Goal: Task Accomplishment & Management: Complete application form

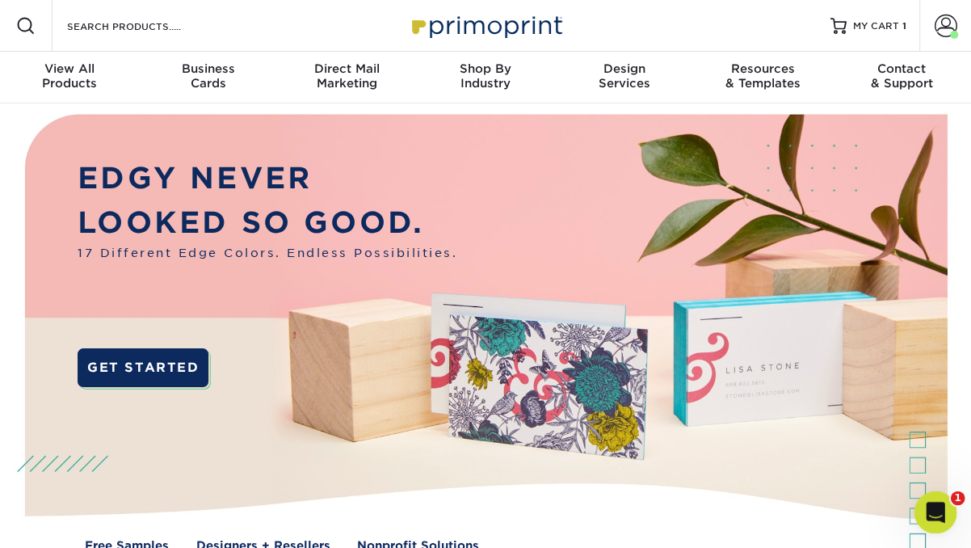
click at [933, 506] on icon "Open Intercom Messenger" at bounding box center [933, 510] width 27 height 27
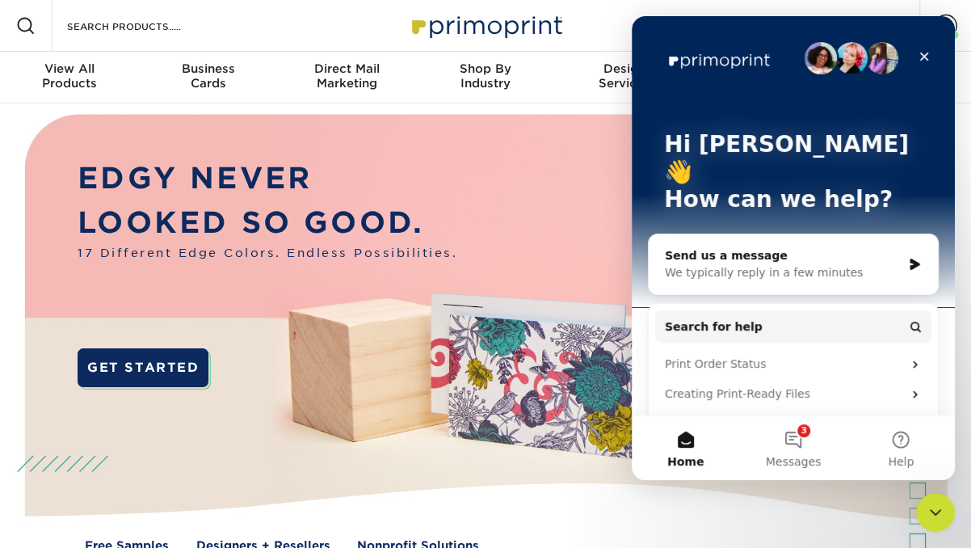
click at [725, 253] on div "Send us a message We typically reply in a few minutes" at bounding box center [793, 264] width 289 height 60
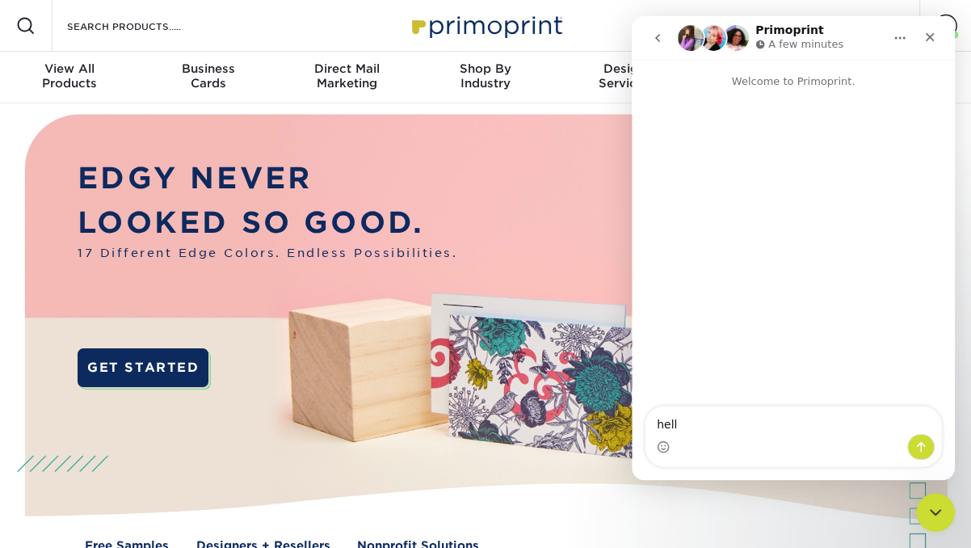
type textarea "hello"
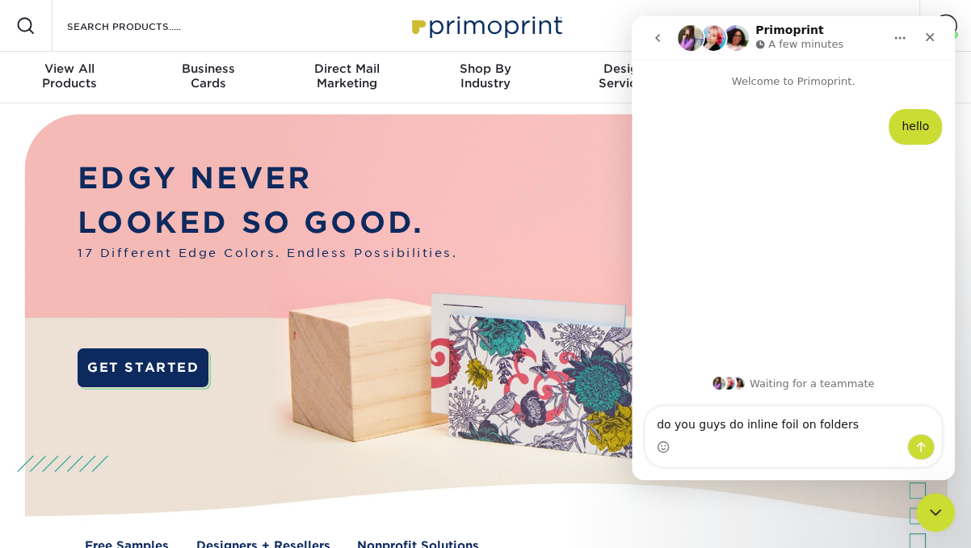
type textarea "do you guys do inline foil on folders?"
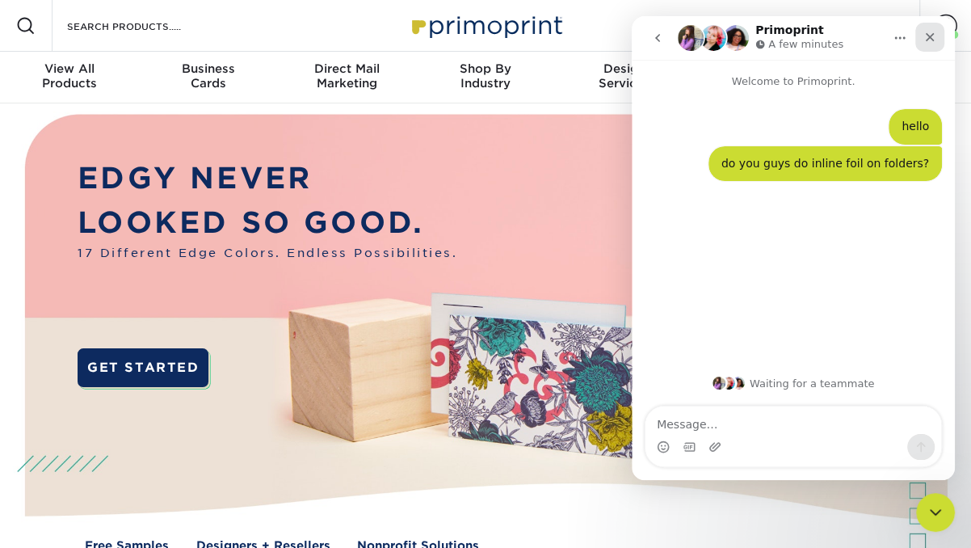
click at [927, 38] on icon "Close" at bounding box center [930, 37] width 9 height 9
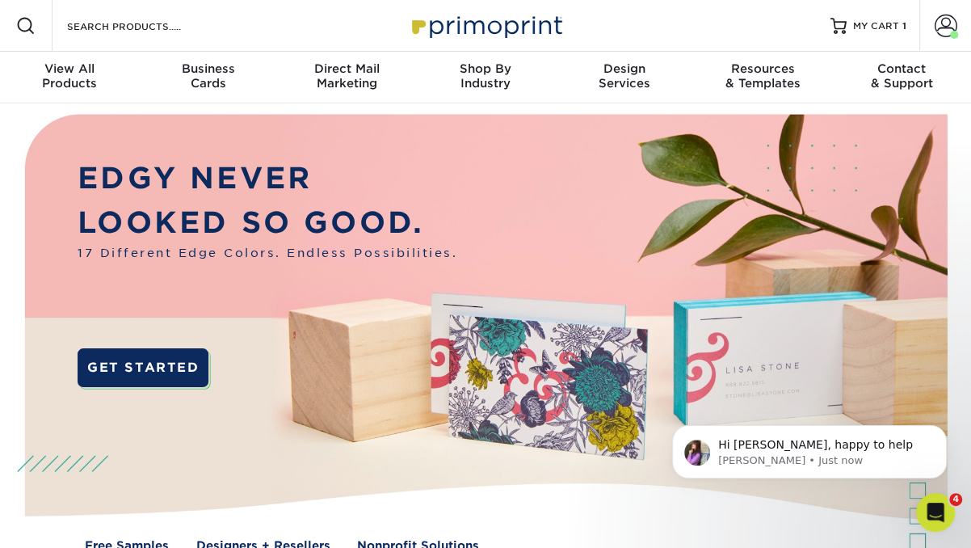
click at [26, 27] on span at bounding box center [25, 25] width 19 height 19
click at [825, 451] on p "Hi Shante, happy to help" at bounding box center [822, 445] width 208 height 16
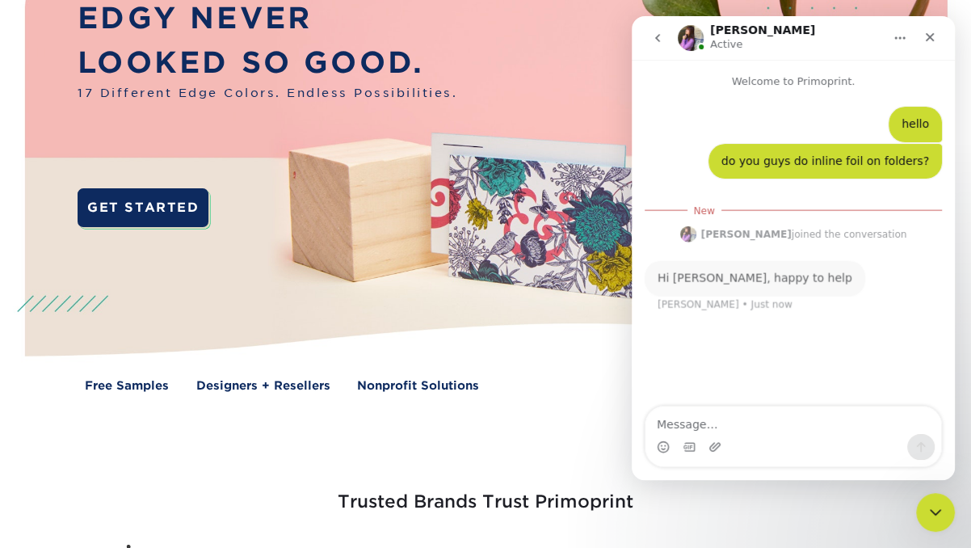
scroll to position [326, 0]
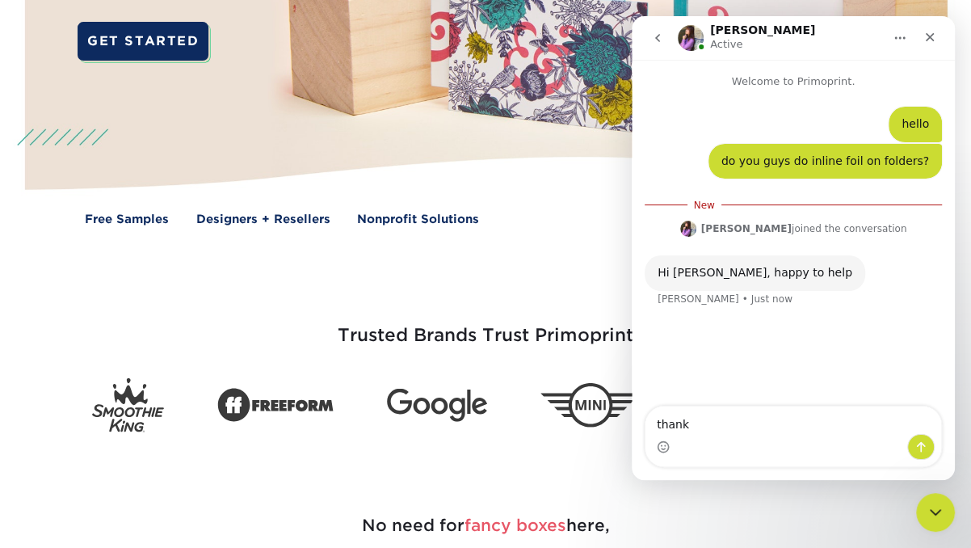
type textarea "thanks"
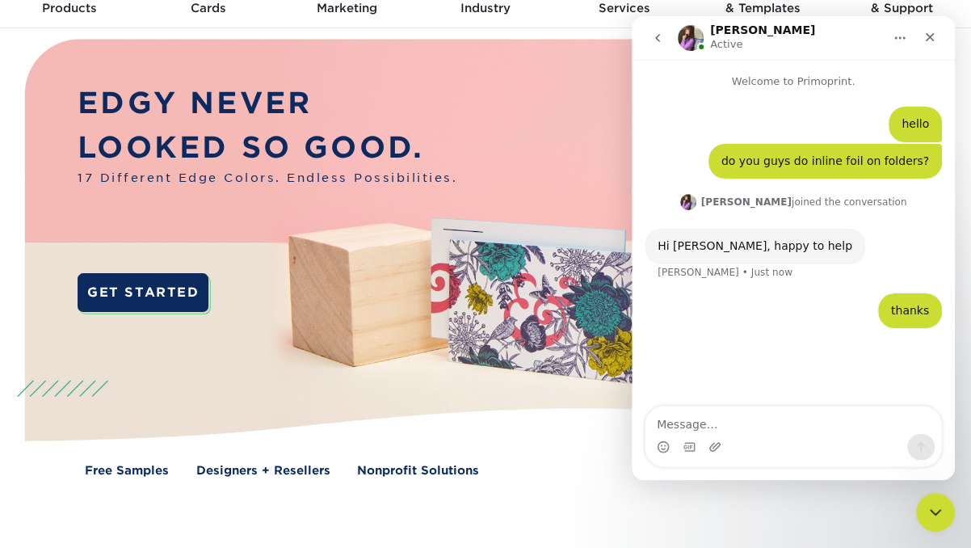
scroll to position [75, 0]
click at [931, 32] on icon "Close" at bounding box center [929, 37] width 13 height 13
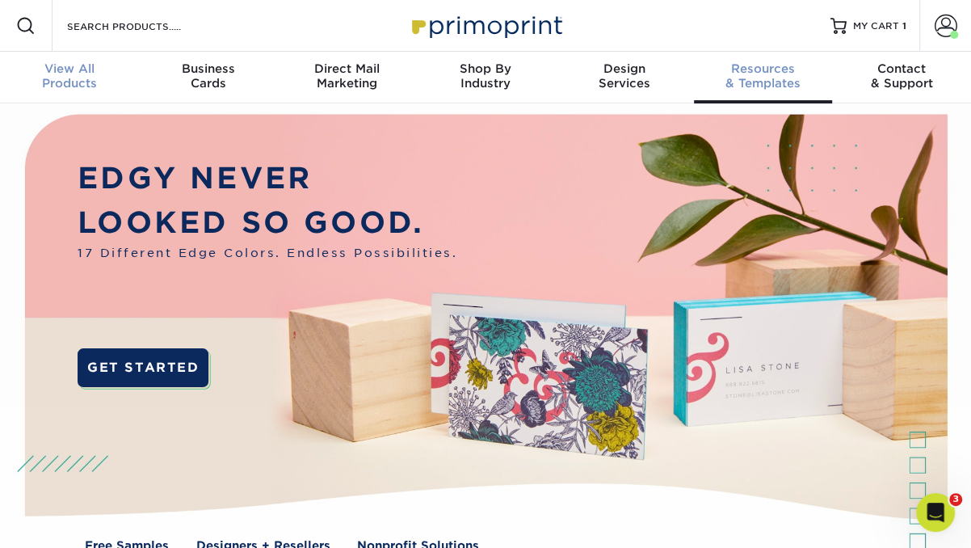
scroll to position [0, 0]
click at [33, 25] on span at bounding box center [25, 25] width 19 height 19
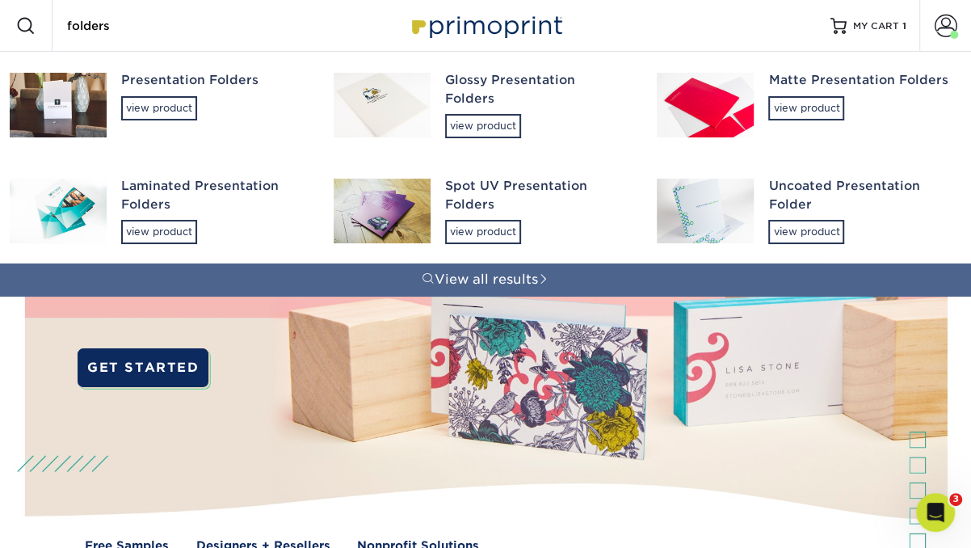
type input "folders"
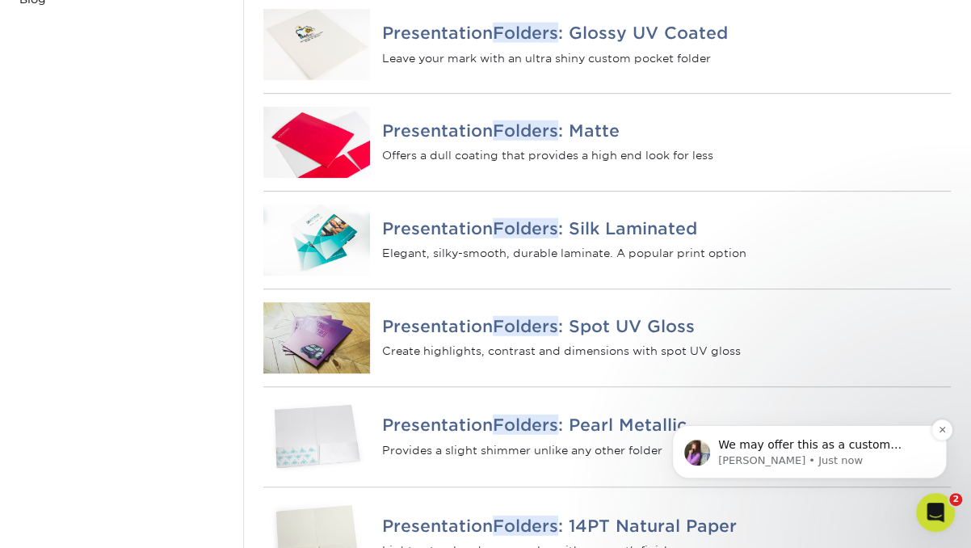
click at [814, 470] on div "We may offer this as a custom product option. Please complete our Custom Produc…" at bounding box center [809, 451] width 275 height 53
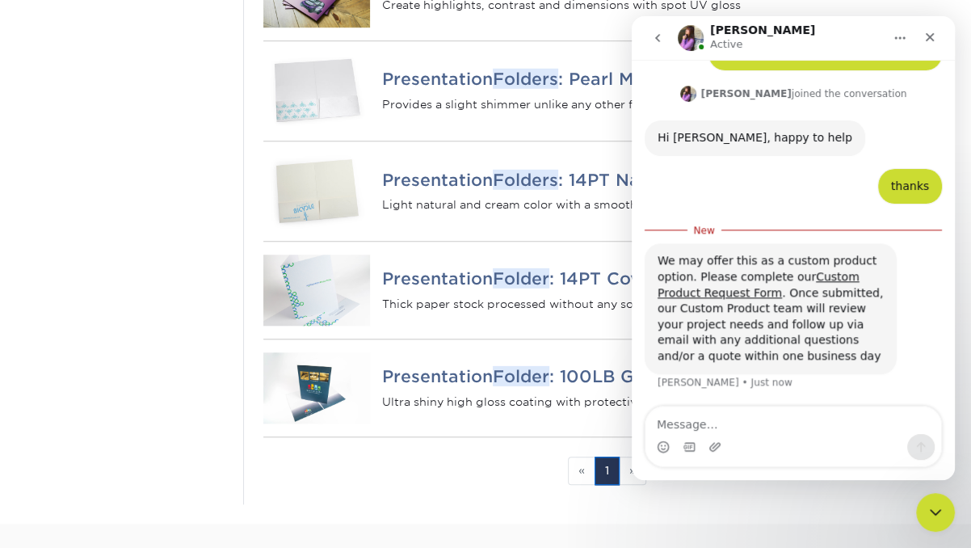
scroll to position [775, 0]
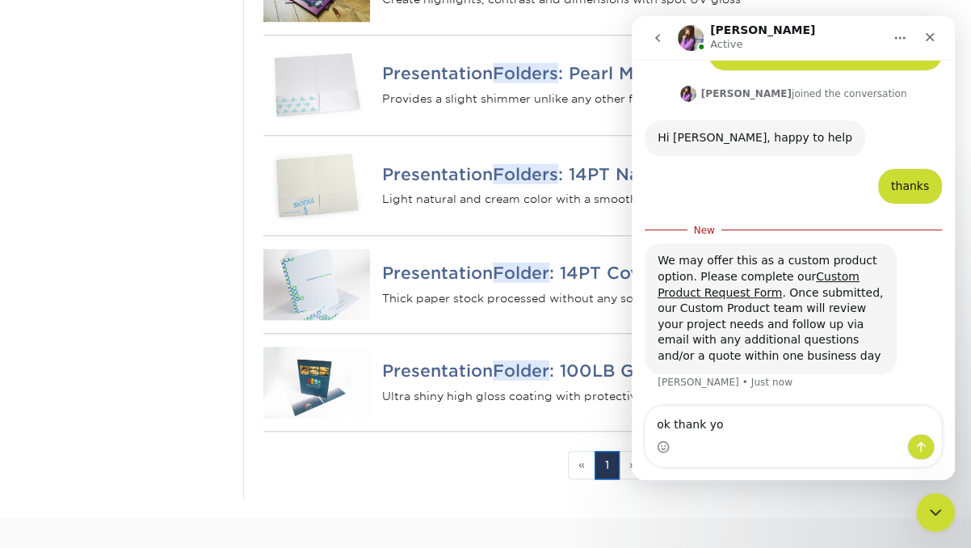
type textarea "ok thank you"
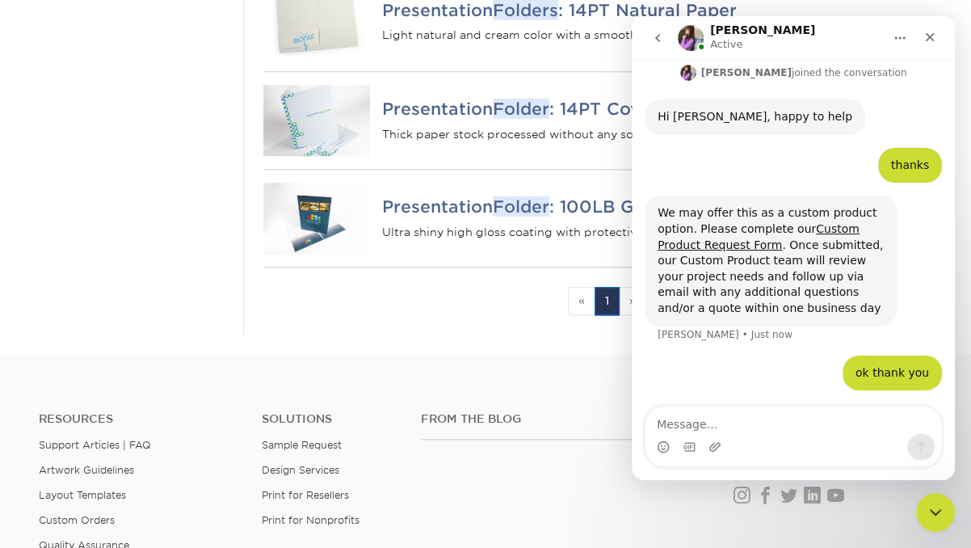
scroll to position [938, 0]
click at [822, 229] on link "Custom Product Request Form" at bounding box center [758, 236] width 202 height 29
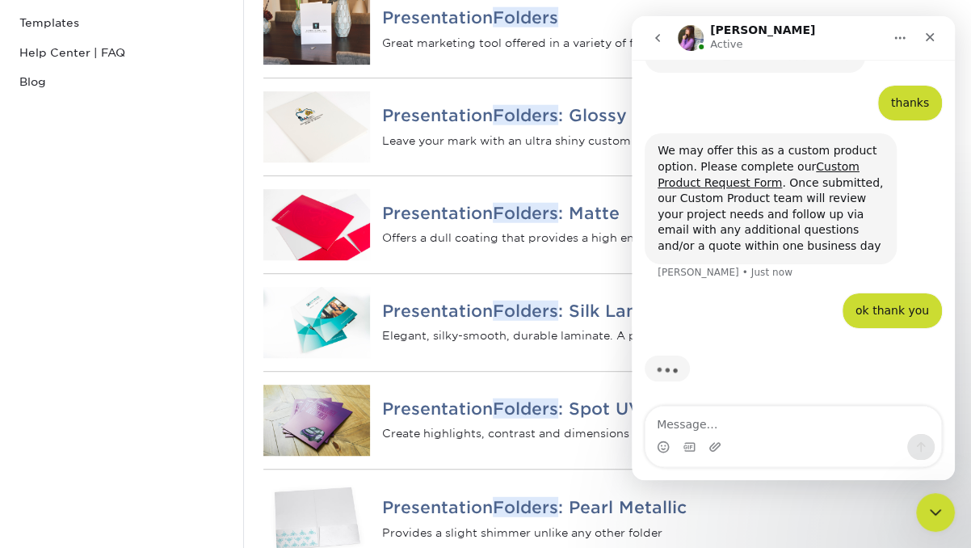
scroll to position [321, 0]
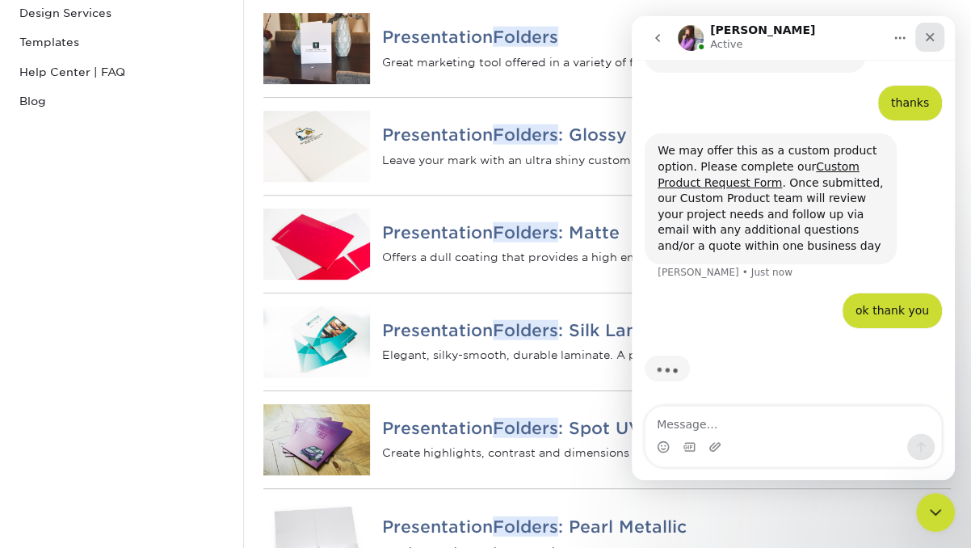
click at [935, 32] on icon "Close" at bounding box center [929, 37] width 13 height 13
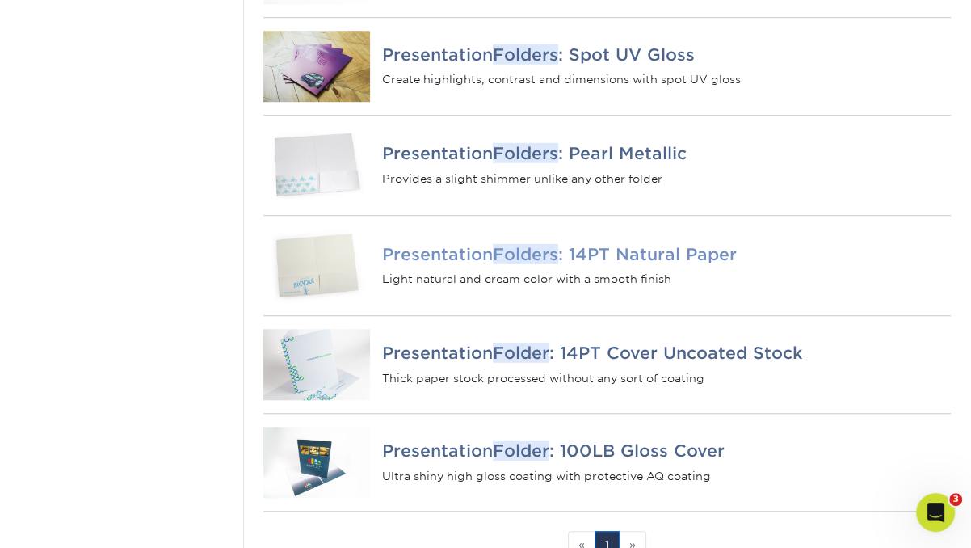
scroll to position [658, 0]
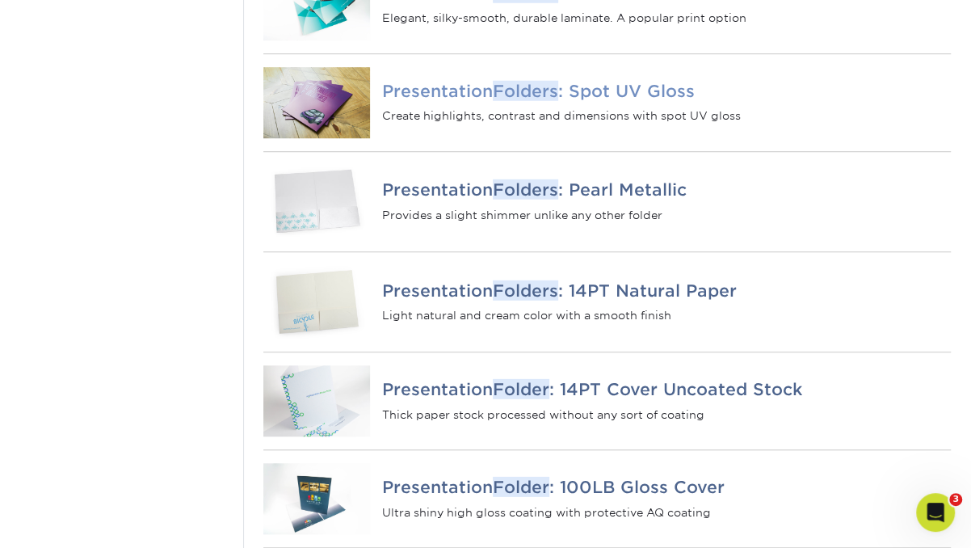
click at [611, 100] on h4 "Presentation Folders : Spot UV Gloss" at bounding box center [666, 90] width 569 height 19
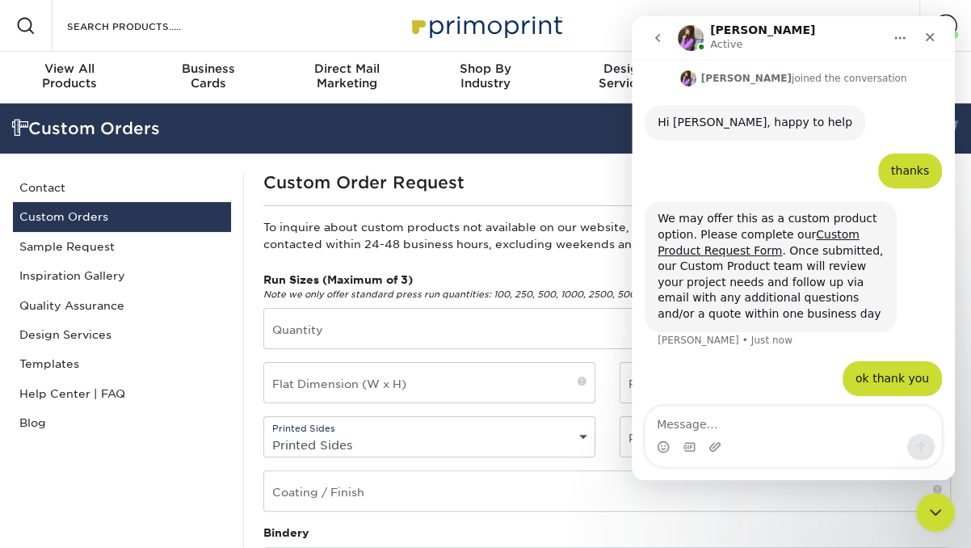
scroll to position [129, 0]
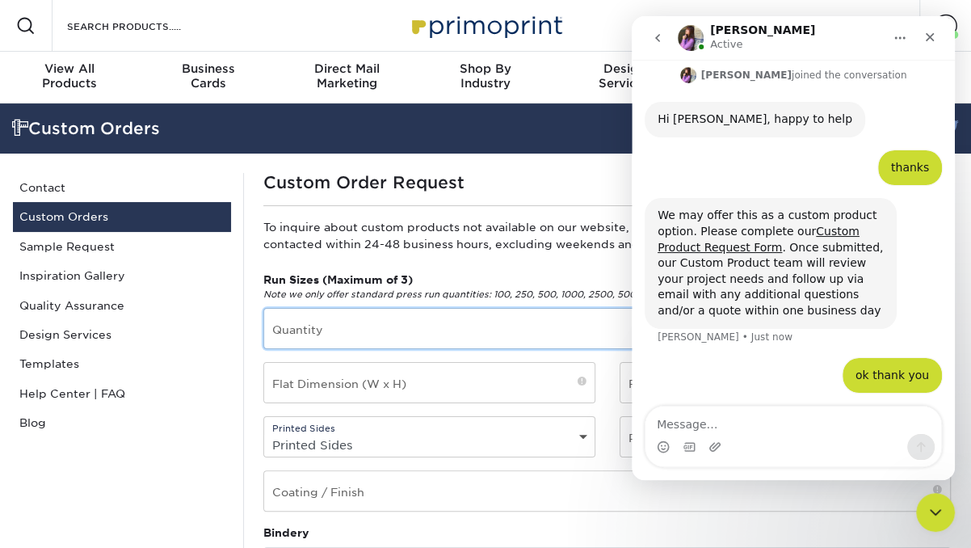
click at [394, 334] on input "text" at bounding box center [607, 329] width 686 height 40
type input "1000"
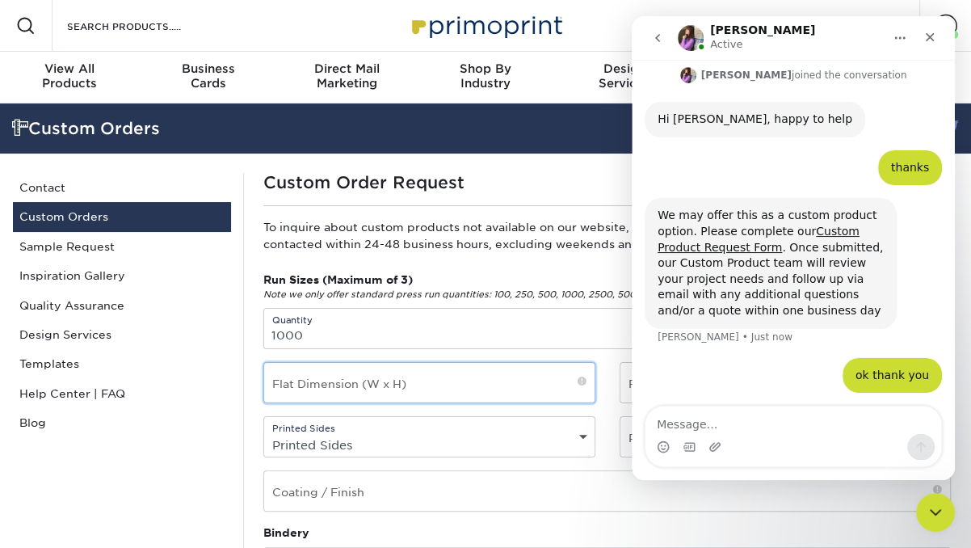
click at [422, 382] on input "text" at bounding box center [429, 383] width 330 height 40
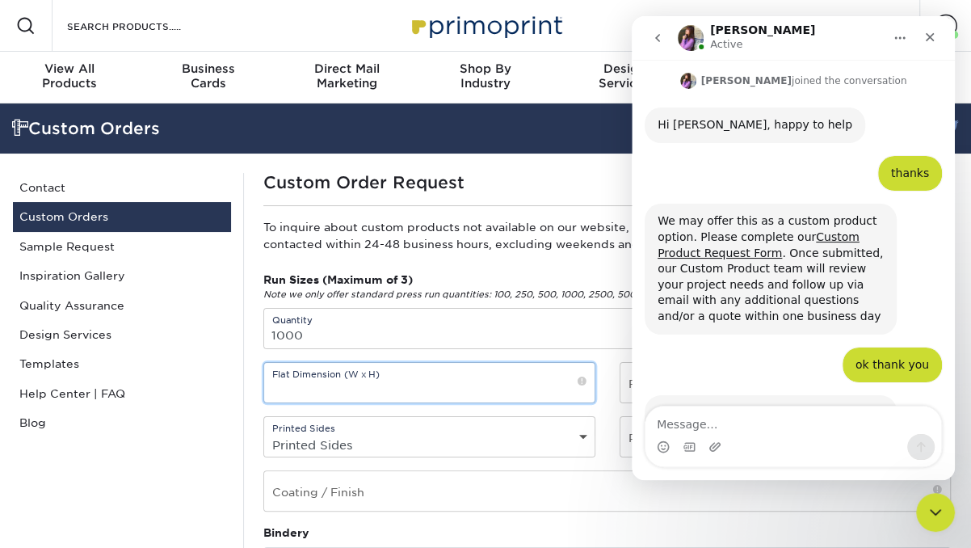
scroll to position [193, 0]
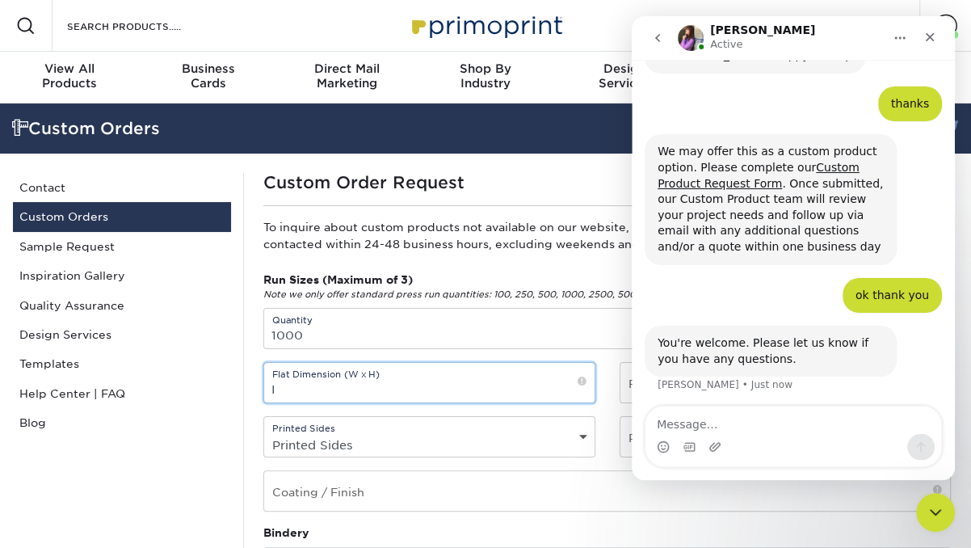
type input "I"
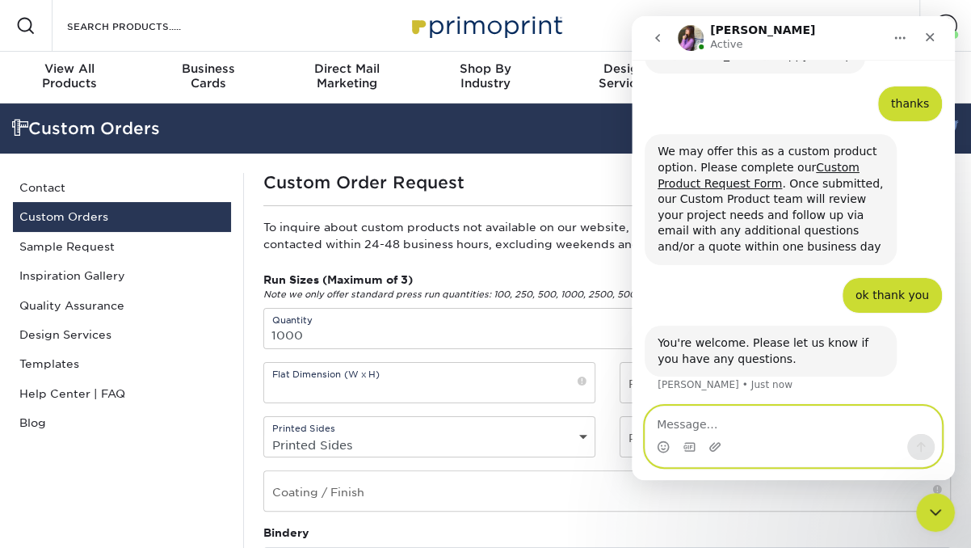
click at [762, 422] on textarea "Message…" at bounding box center [793, 419] width 296 height 27
type textarea "I will. Thanks"
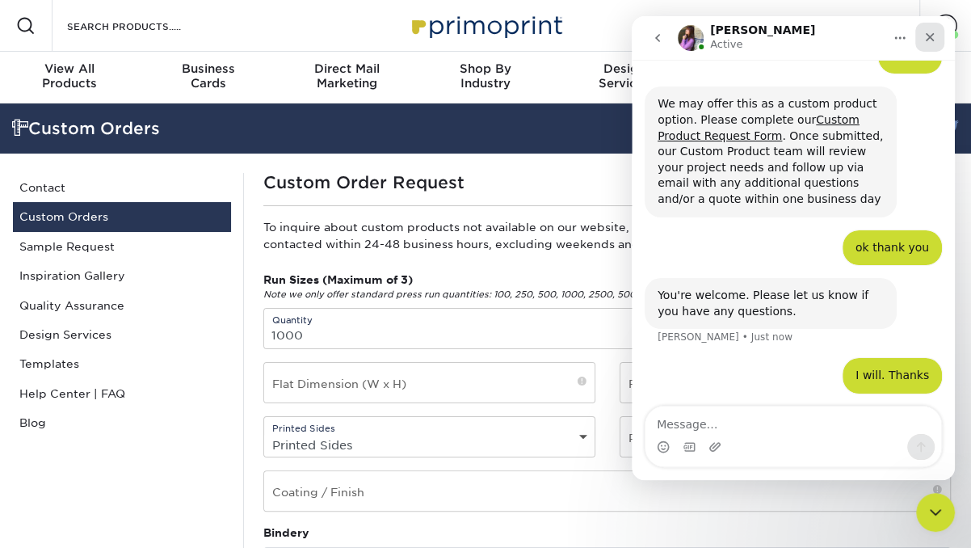
click at [939, 35] on div "Close" at bounding box center [929, 37] width 29 height 29
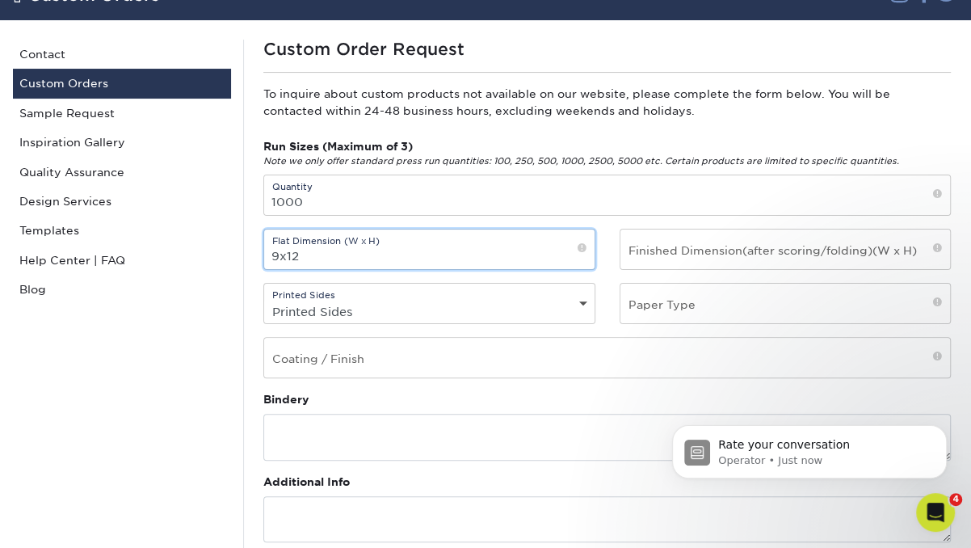
scroll to position [153, 0]
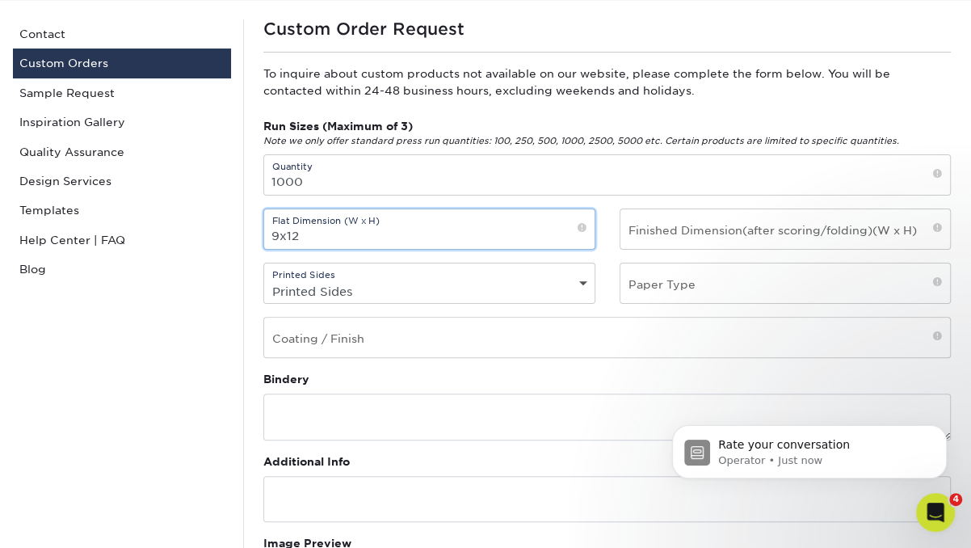
type input "9x12"
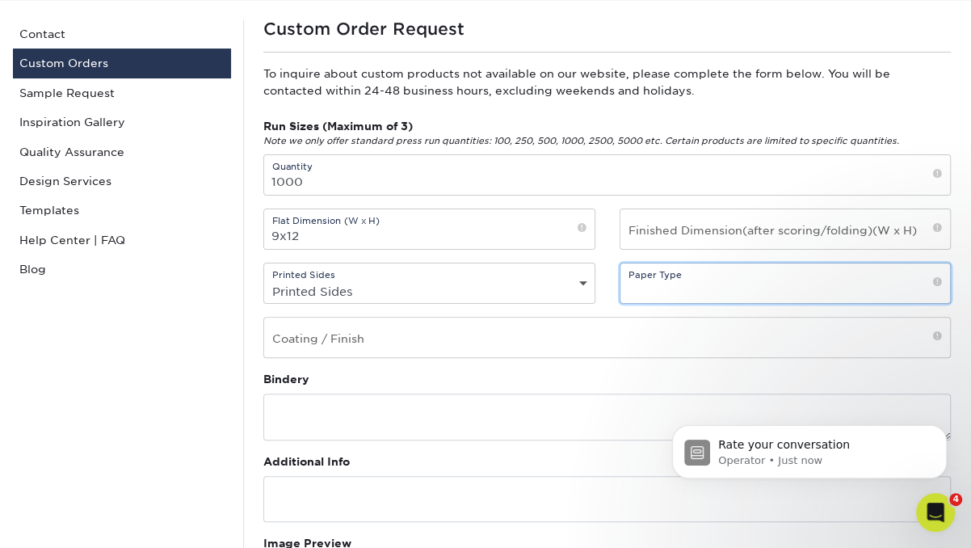
click at [714, 288] on input "text" at bounding box center [785, 283] width 330 height 40
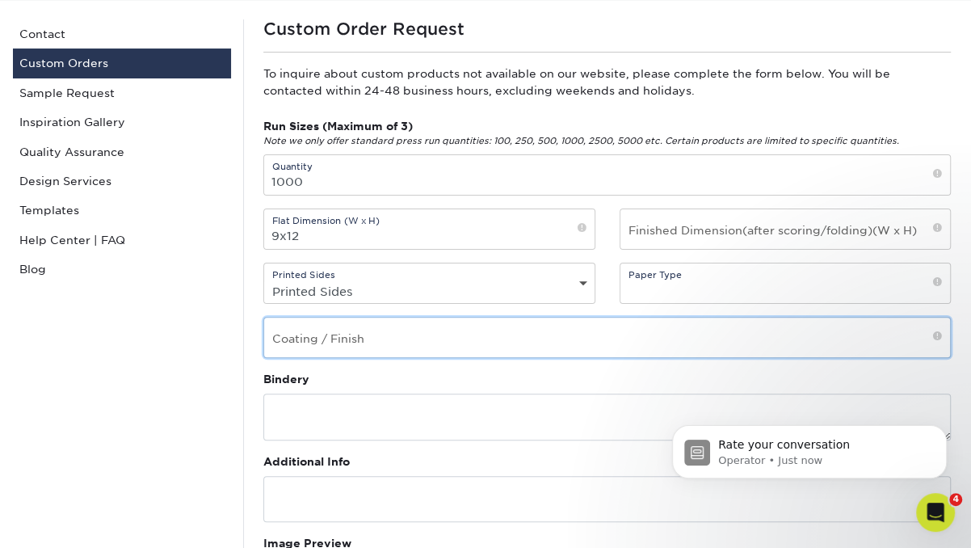
click at [307, 348] on input "text" at bounding box center [607, 337] width 686 height 40
type input "gloss"
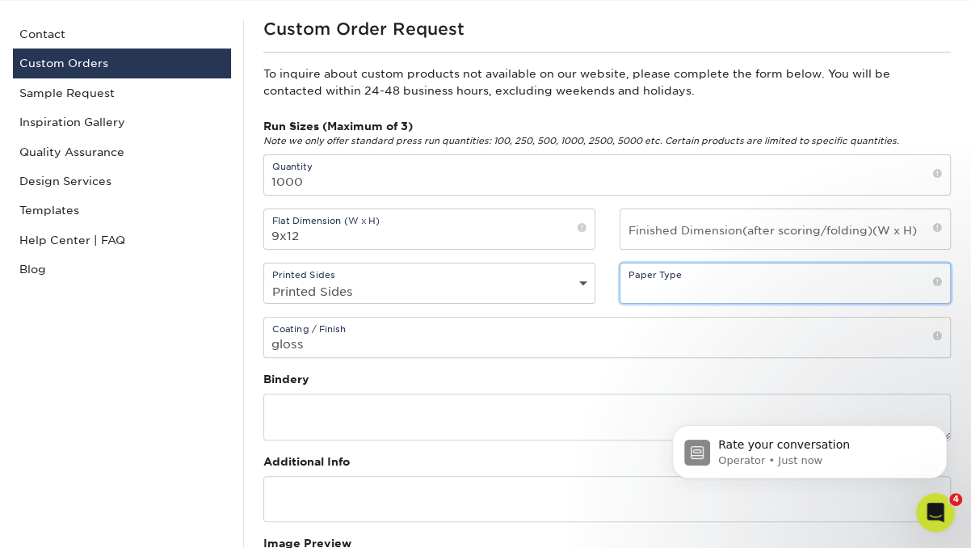
click at [699, 286] on input "text" at bounding box center [785, 283] width 330 height 40
click at [937, 283] on span at bounding box center [937, 283] width 9 height 14
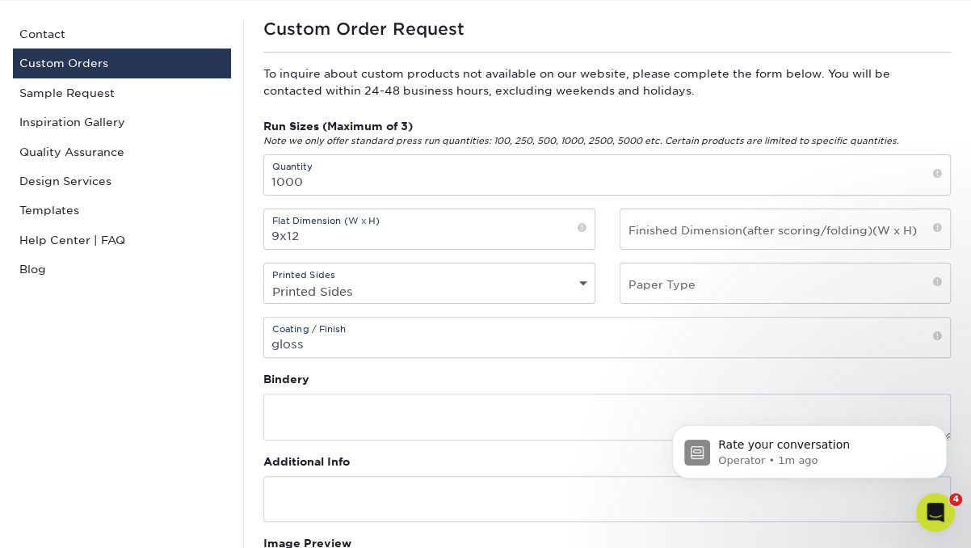
click at [937, 283] on span at bounding box center [937, 283] width 9 height 14
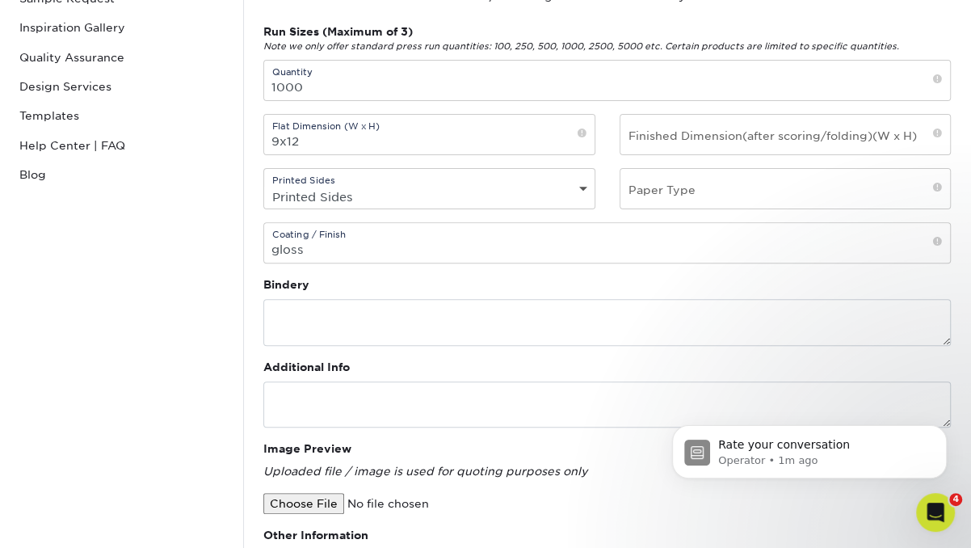
scroll to position [256, 0]
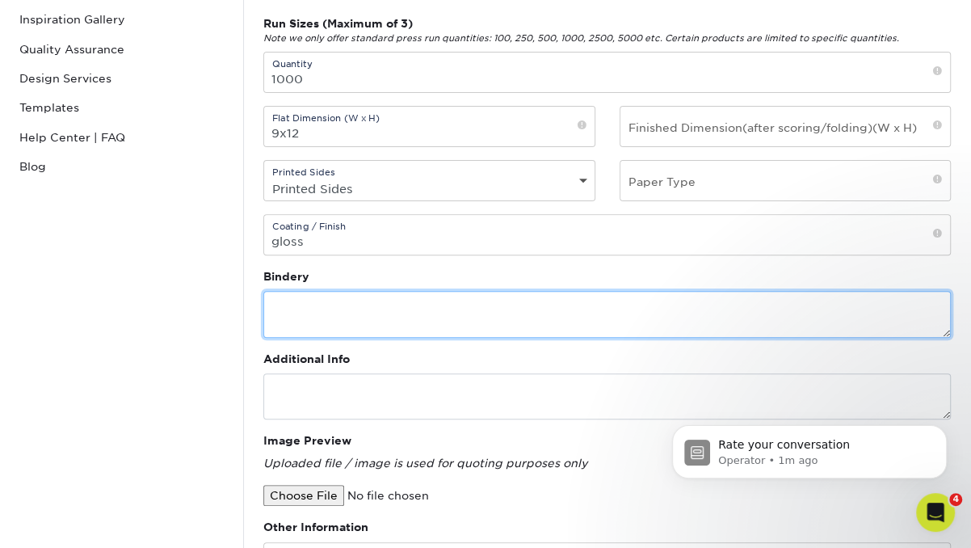
click at [454, 316] on textarea at bounding box center [606, 314] width 687 height 46
click at [297, 305] on textarea "presentation folders" at bounding box center [606, 314] width 687 height 46
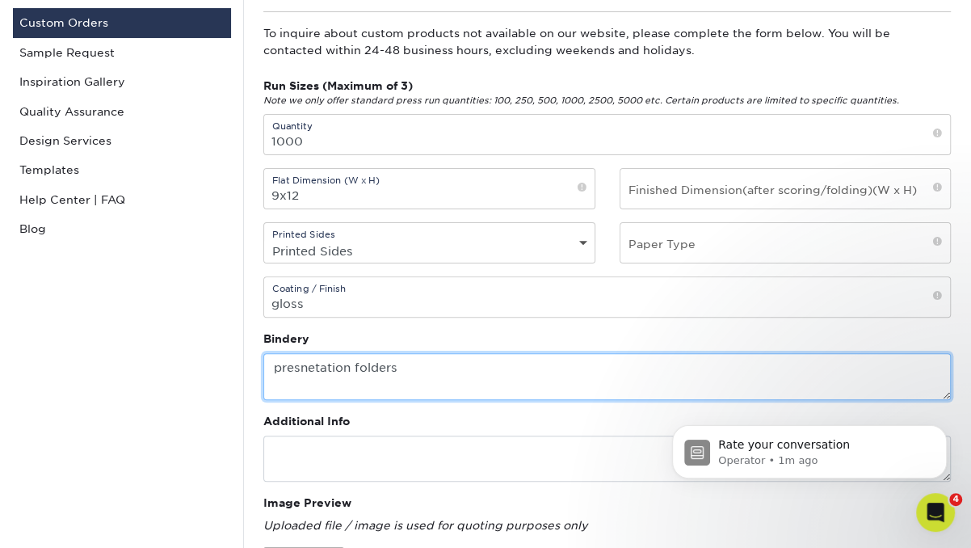
scroll to position [183, 0]
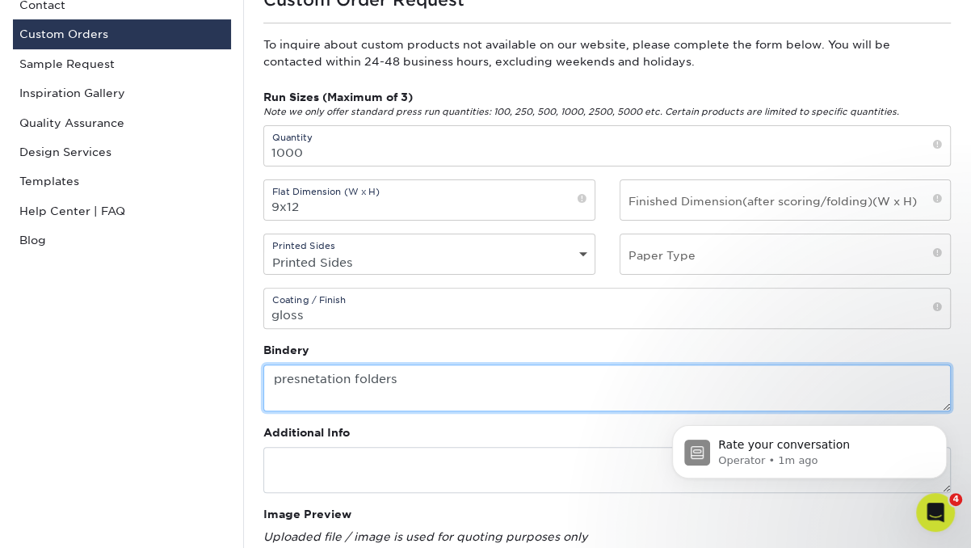
click at [326, 382] on textarea "presnetation folders" at bounding box center [606, 387] width 687 height 46
click at [425, 368] on textarea "presentation folders" at bounding box center [606, 387] width 687 height 46
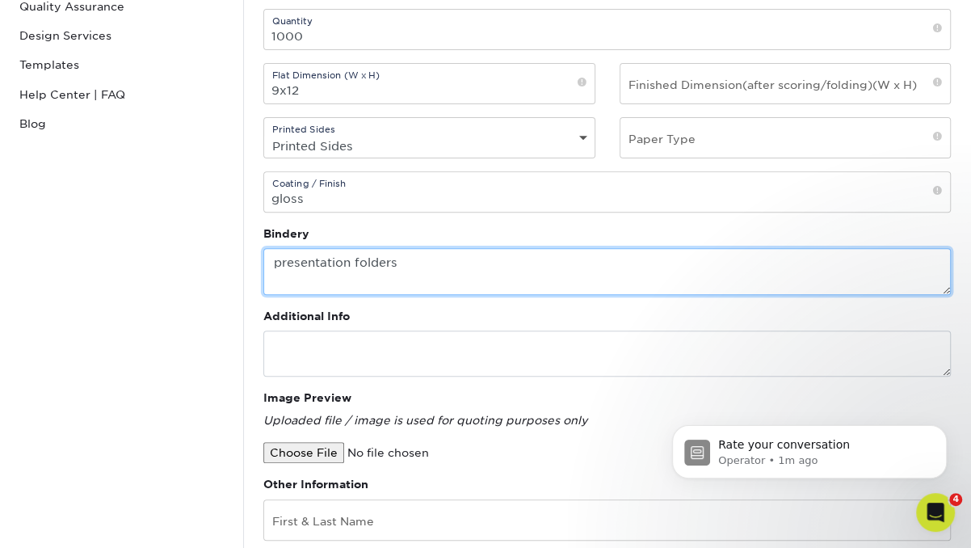
scroll to position [301, 0]
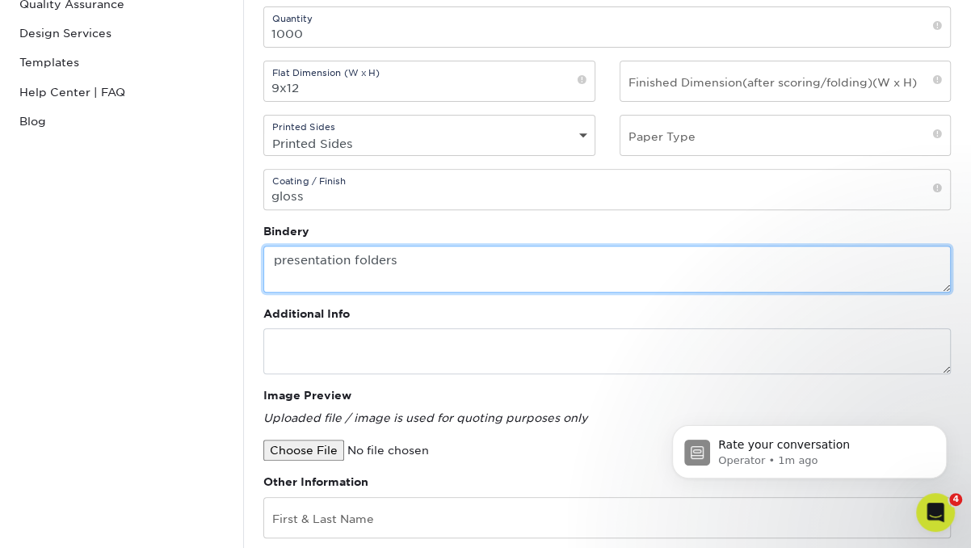
type textarea "presentation folders"
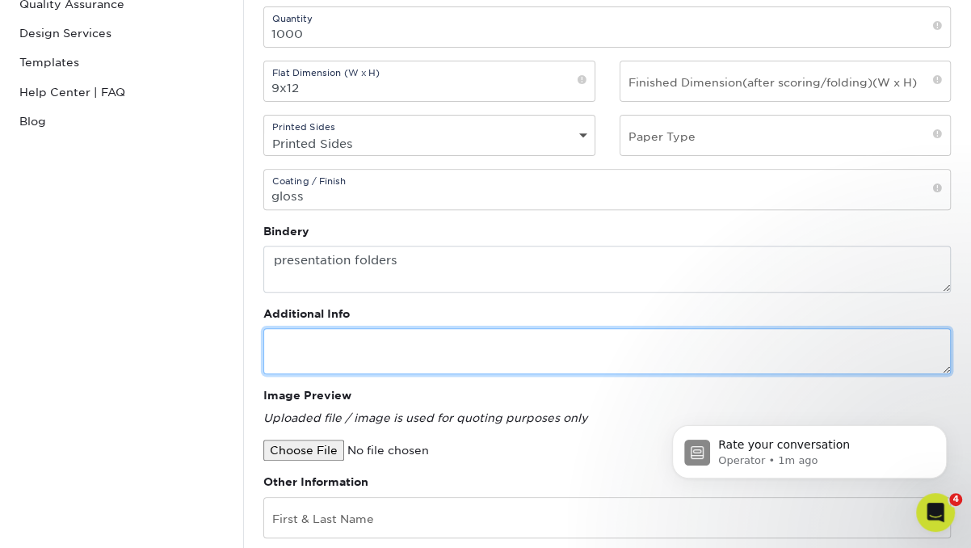
click at [412, 353] on textarea at bounding box center [606, 351] width 687 height 46
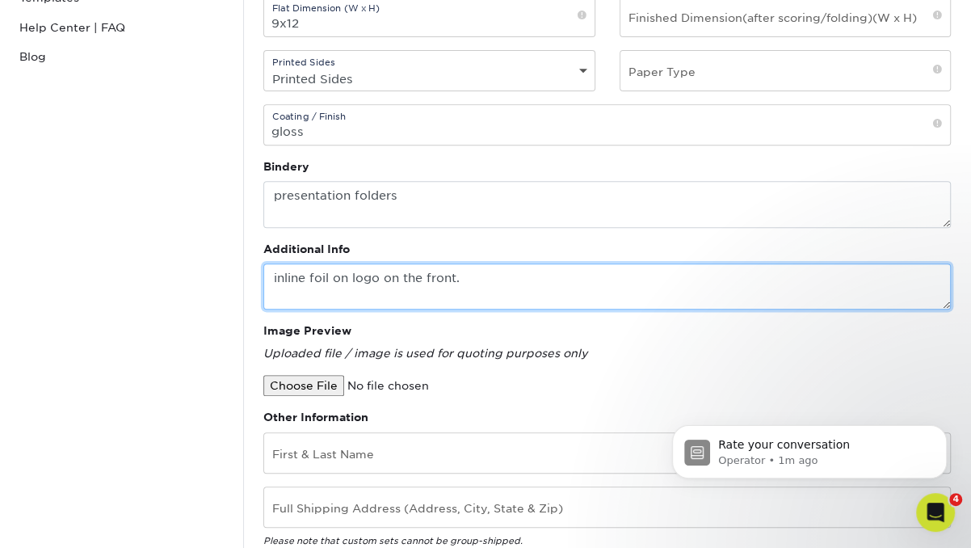
scroll to position [366, 0]
type textarea "inline foil on logo on the front."
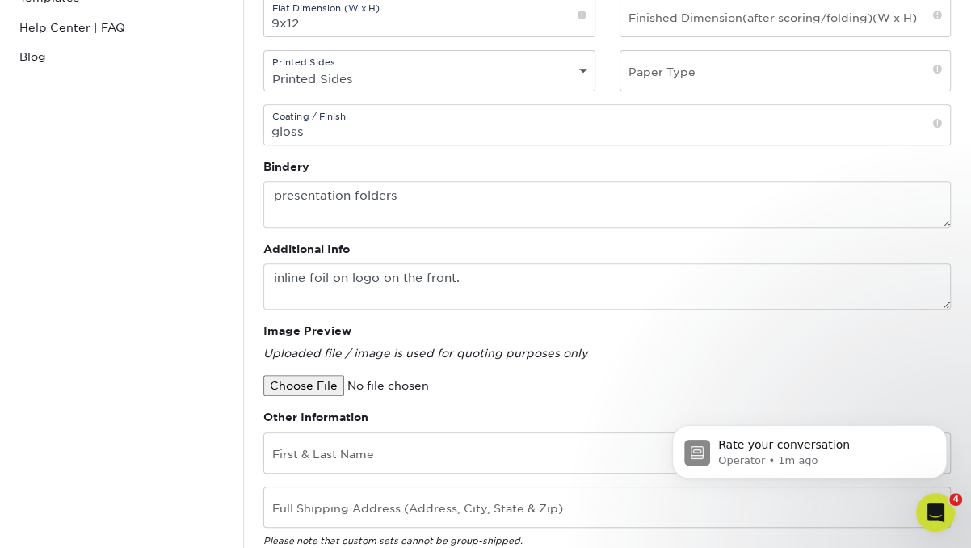
click at [326, 387] on input "file" at bounding box center [400, 385] width 275 height 21
type input "C:\fakepath\TRAVELMUG_colorlogo.png"
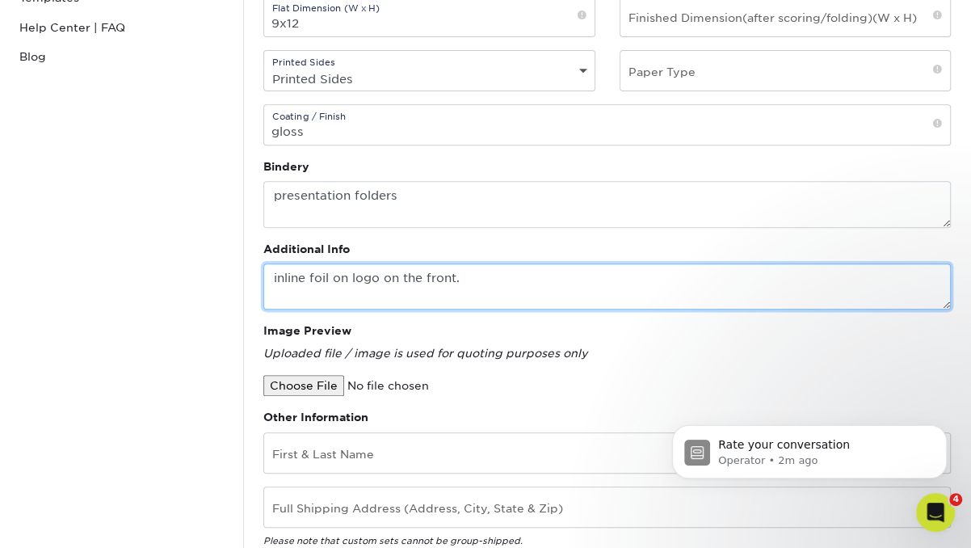
click at [471, 272] on textarea "inline foil on logo on the front." at bounding box center [606, 286] width 687 height 46
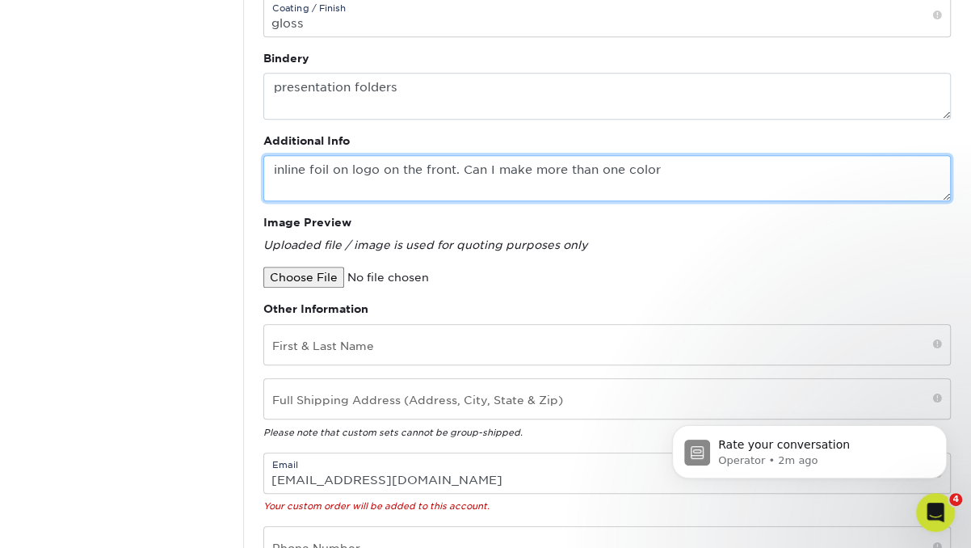
scroll to position [510, 0]
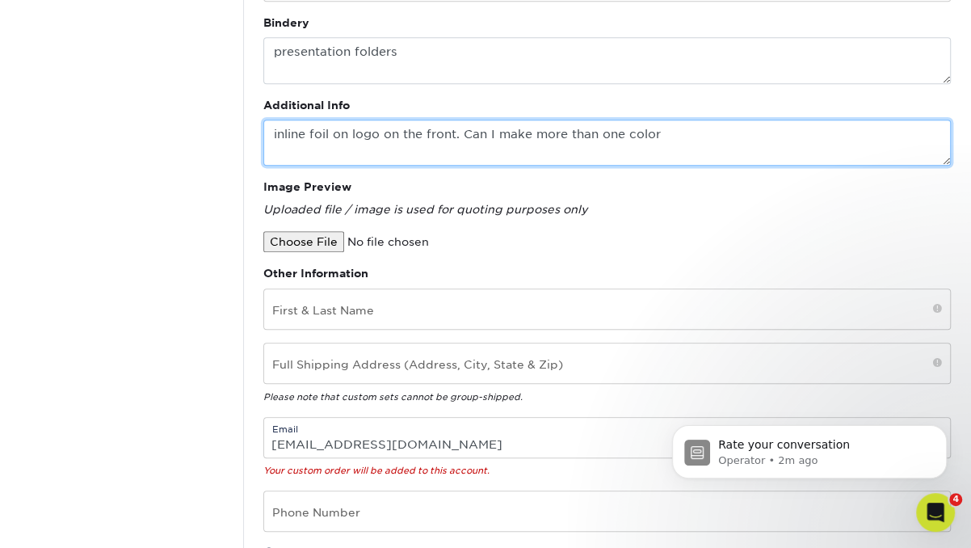
type textarea "inline foil on logo on the front. Can I make more than one color"
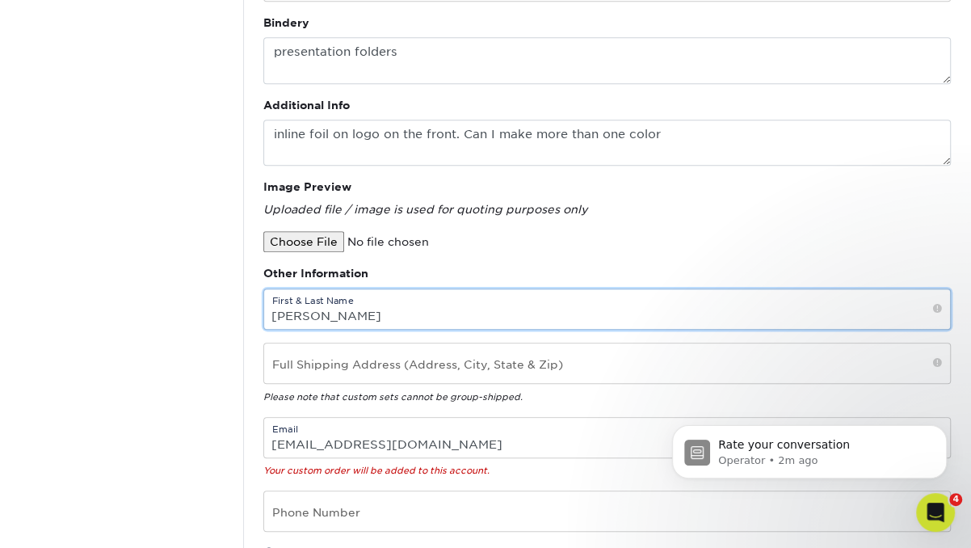
type input "Shante Stevenson"
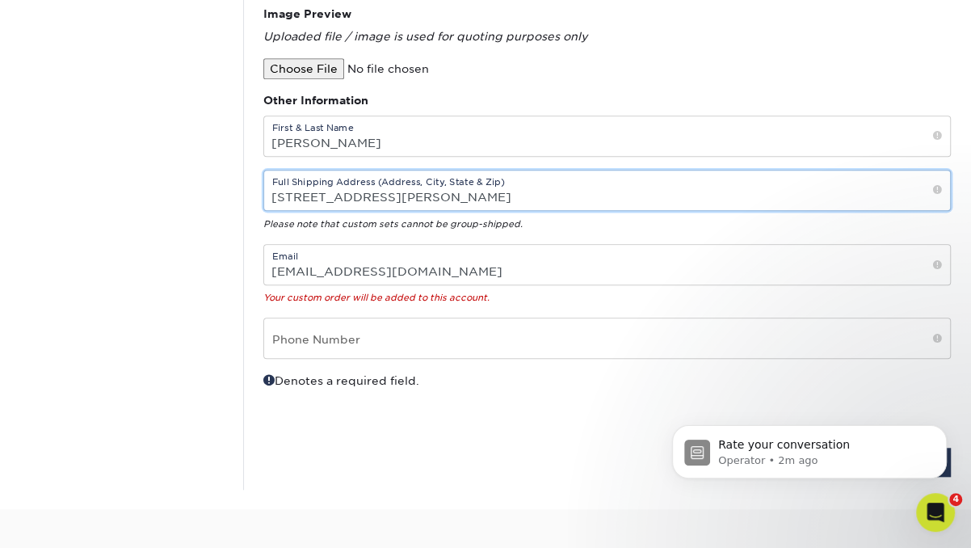
scroll to position [695, 0]
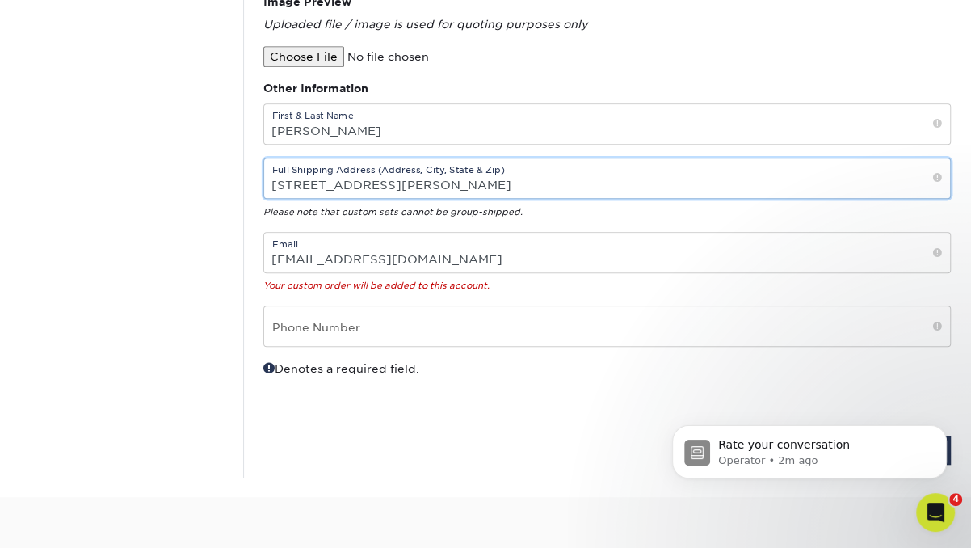
type input "6201 Seton Hills Lane, Gwynn Oak, MD 21207"
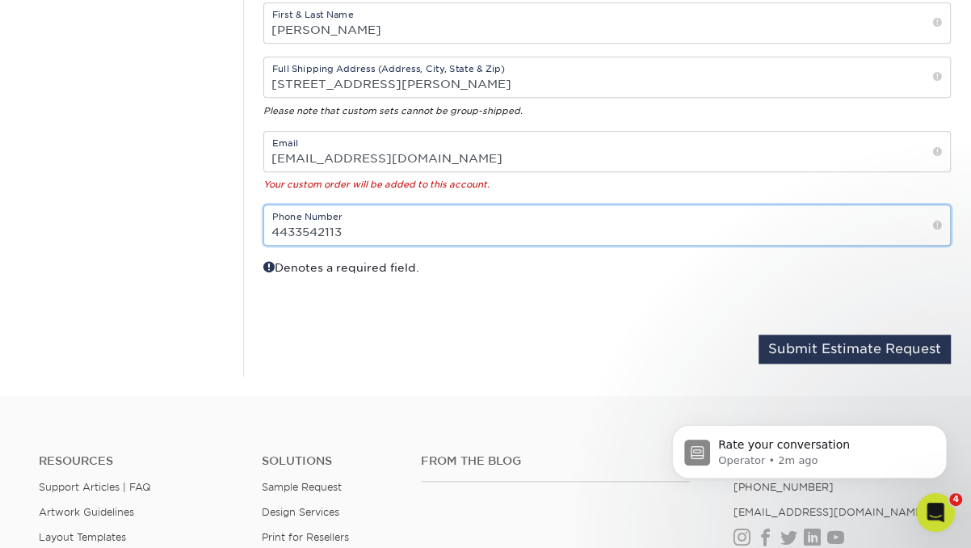
scroll to position [804, 0]
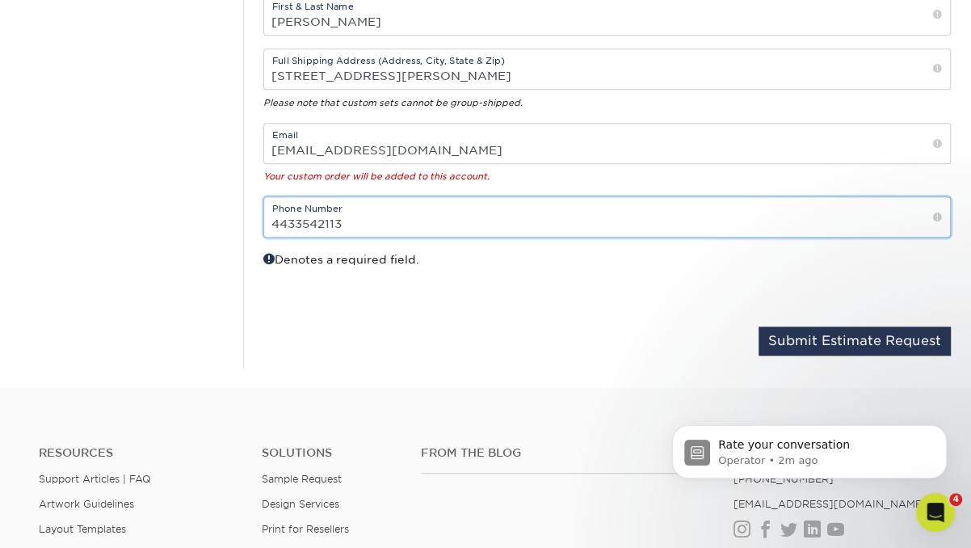
type input "4433542113"
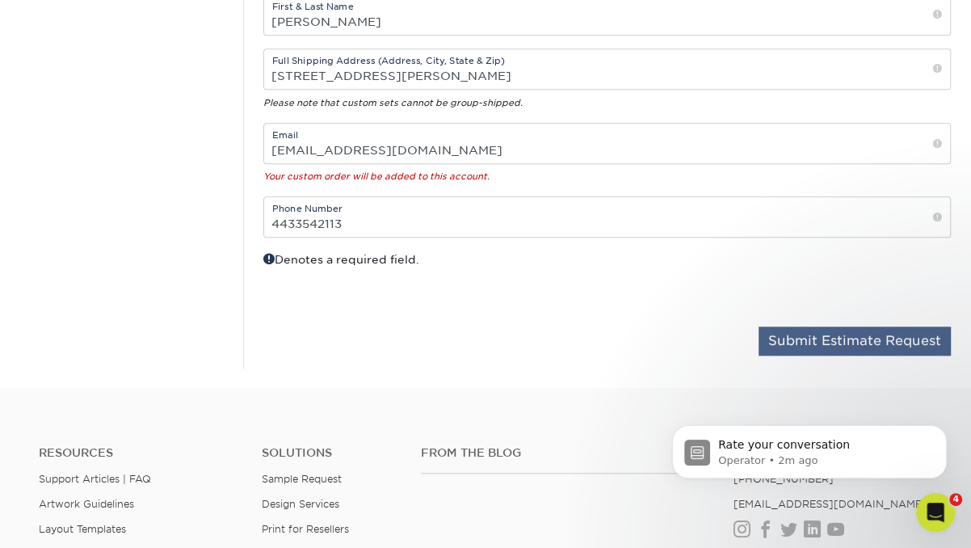
click at [804, 336] on button "Submit Estimate Request" at bounding box center [854, 340] width 192 height 29
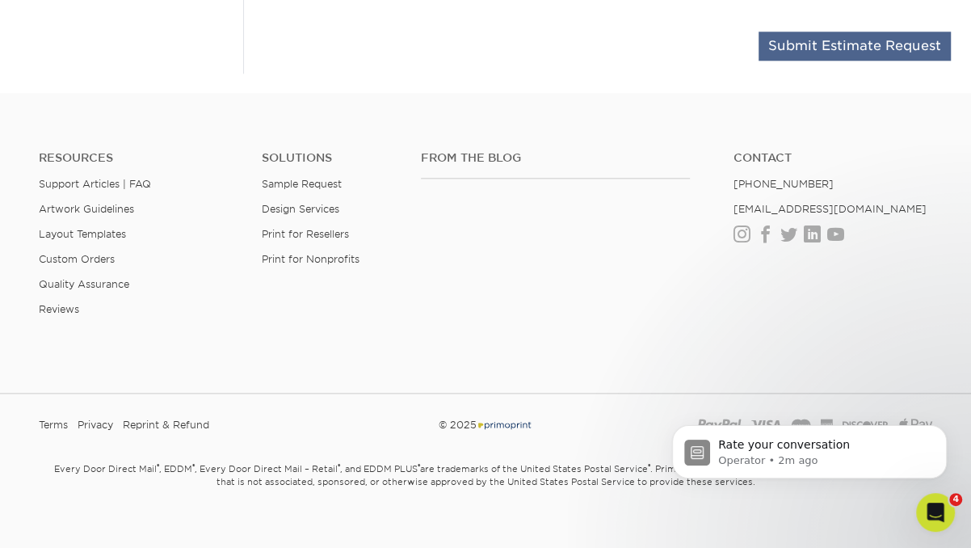
type input "9x12"
click at [829, 40] on button "Submit Estimate Request" at bounding box center [854, 46] width 192 height 29
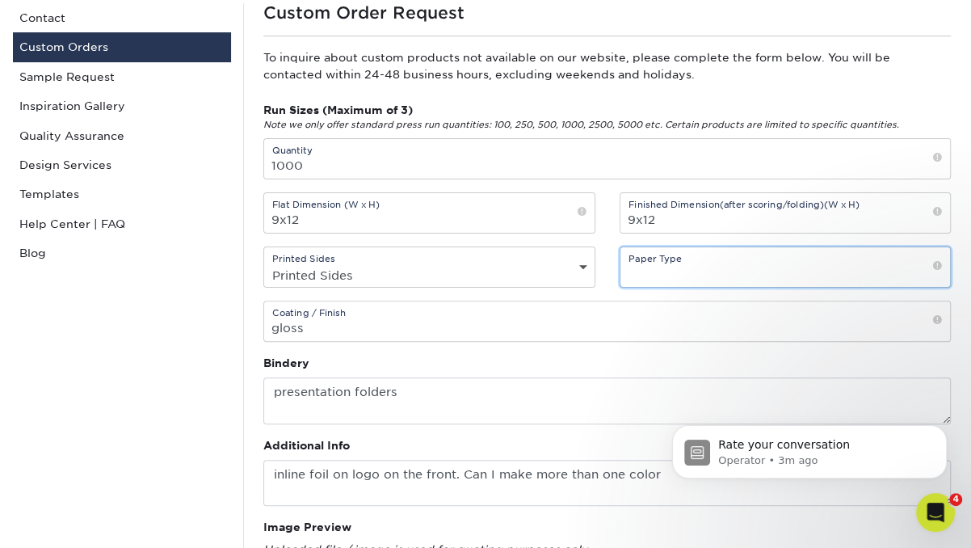
paste input "16PT C2S (Coated 2 Sides) Card Stock."
type input "16PT C2S (Coated 2 Sides) Card Stock."
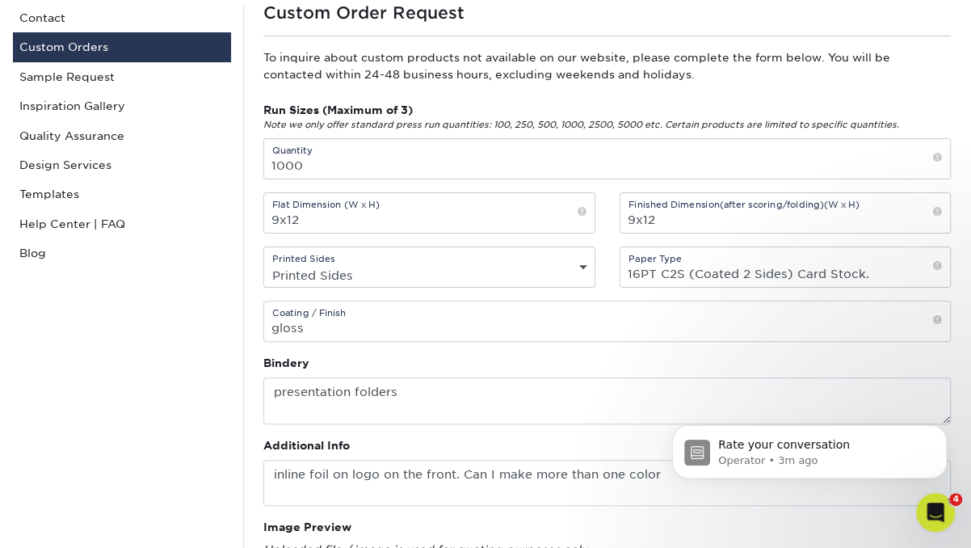
click at [897, 468] on p "Operator • 3m ago" at bounding box center [822, 460] width 208 height 15
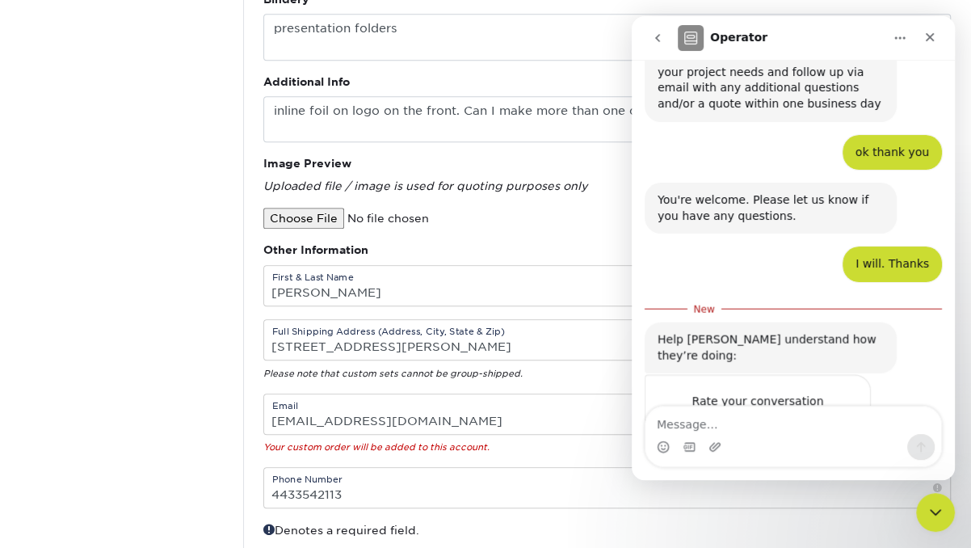
scroll to position [394, 0]
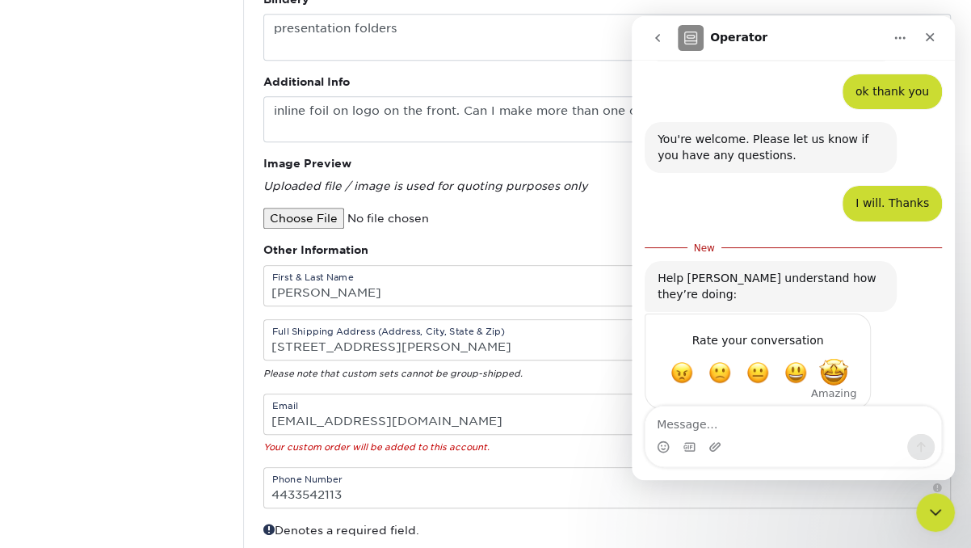
click at [834, 358] on span "Amazing" at bounding box center [833, 372] width 29 height 29
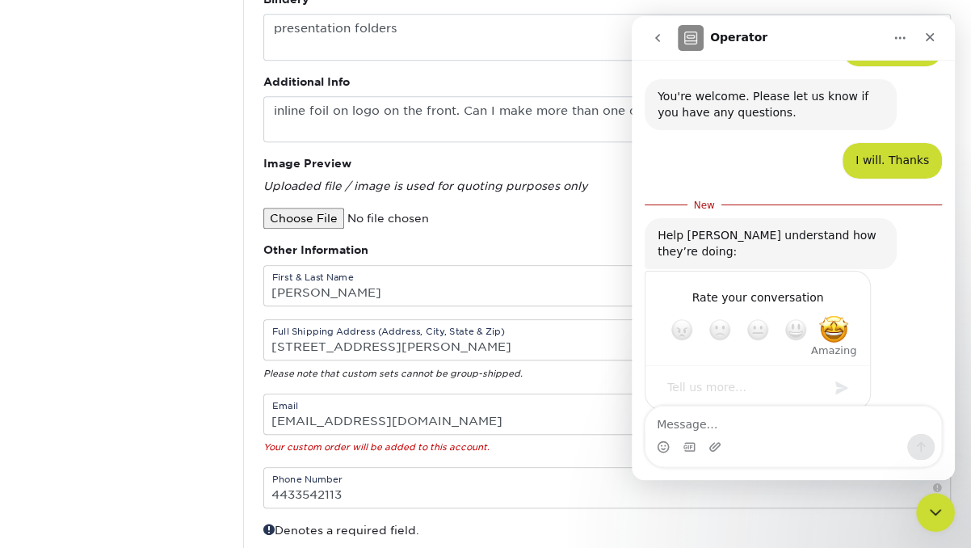
scroll to position [723, 0]
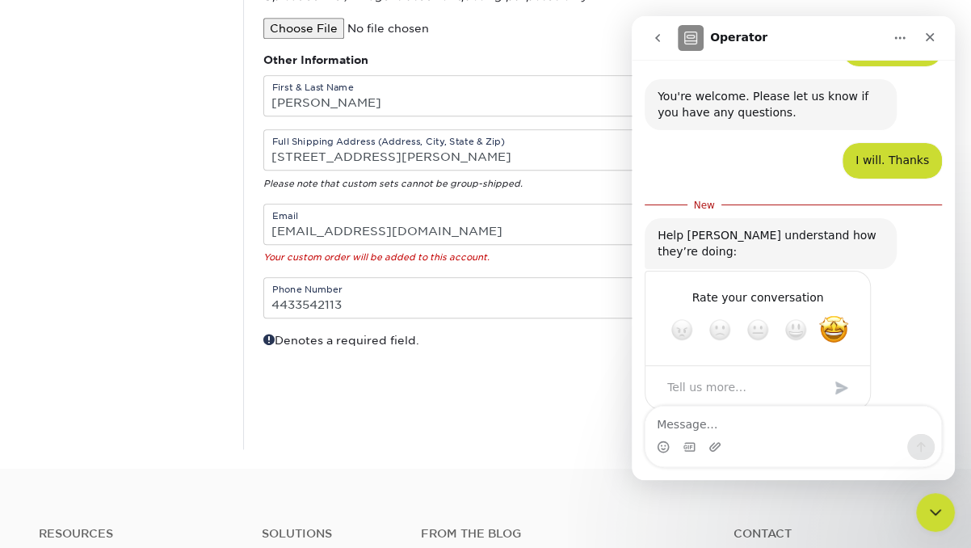
click at [891, 302] on div "Rate your conversation Terrible Bad OK Great Amazing" at bounding box center [793, 350] width 297 height 158
click at [809, 370] on textarea "Tell us more…" at bounding box center [741, 387] width 168 height 35
click at [838, 372] on div "Submit" at bounding box center [841, 388] width 32 height 32
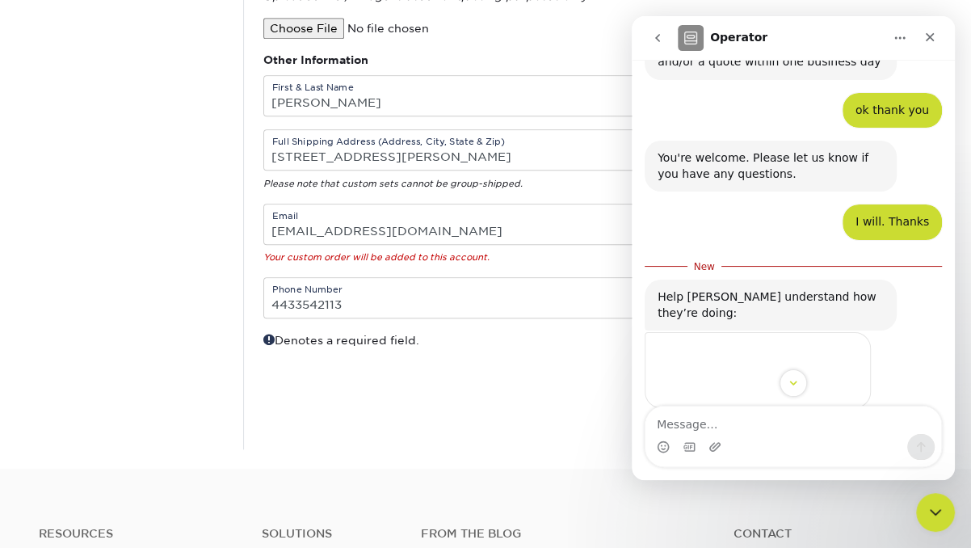
scroll to position [975, 0]
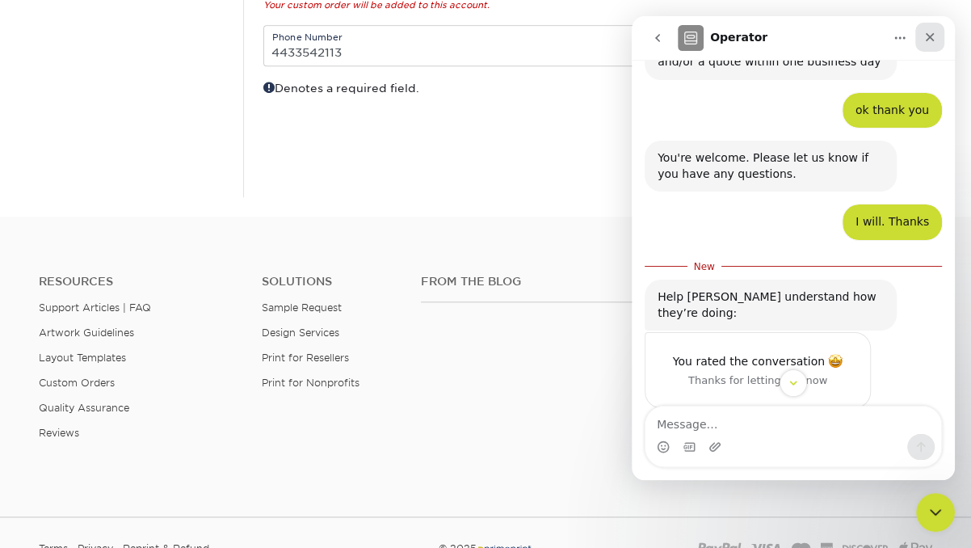
drag, startPoint x: 928, startPoint y: 35, endPoint x: 1557, endPoint y: 51, distance: 629.4
click at [928, 35] on icon "Close" at bounding box center [929, 37] width 13 height 13
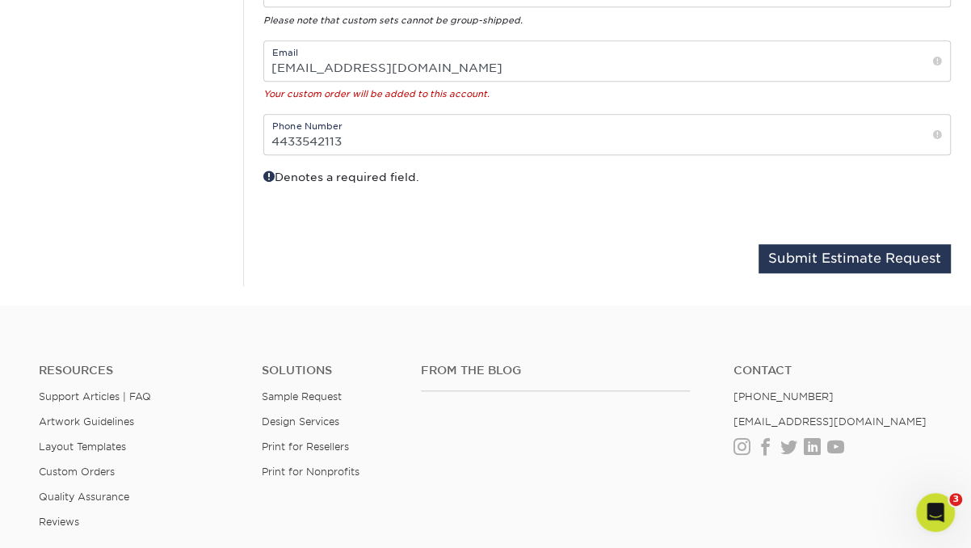
scroll to position [888, 0]
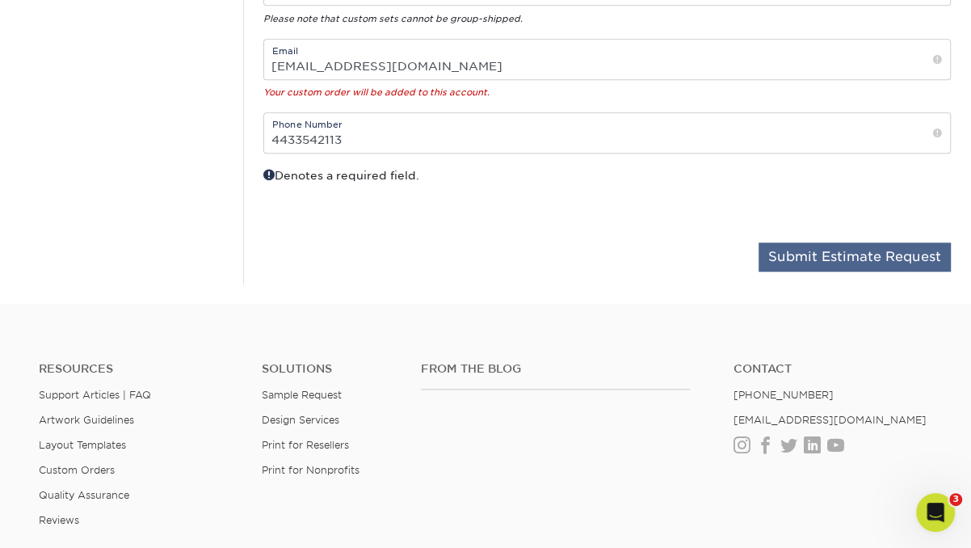
click at [792, 263] on button "Submit Estimate Request" at bounding box center [854, 256] width 192 height 29
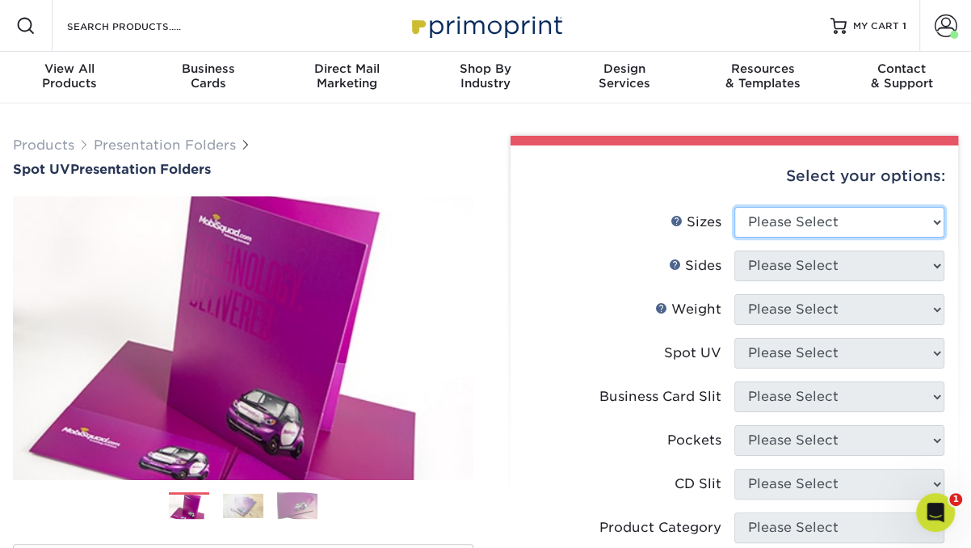
select select "9.00x12.00"
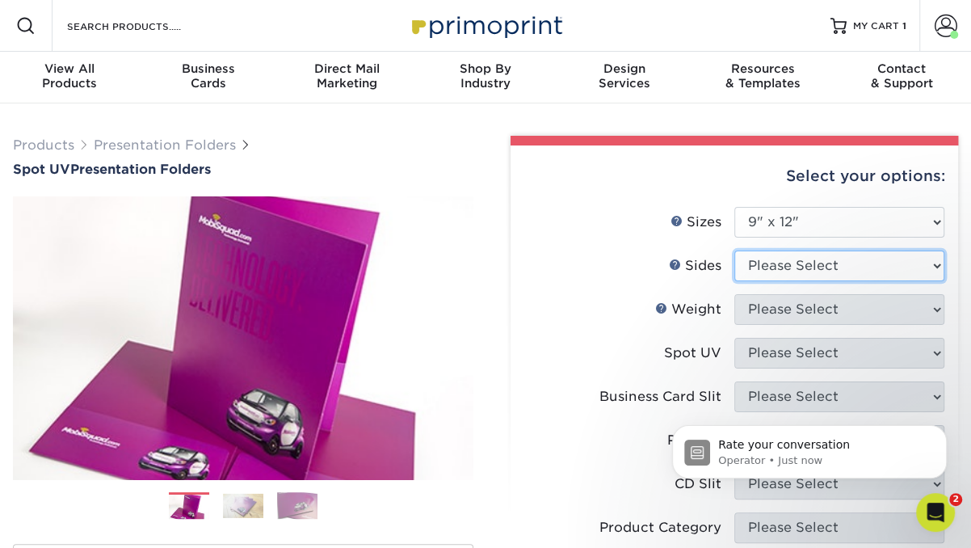
select select "13abbda7-1d64-4f25-8bb2-c179b224825d"
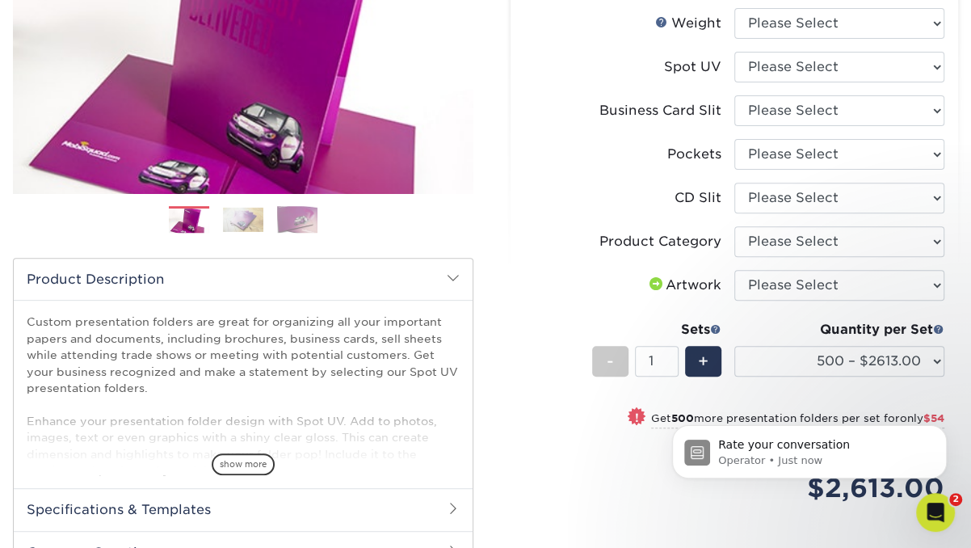
scroll to position [279, 0]
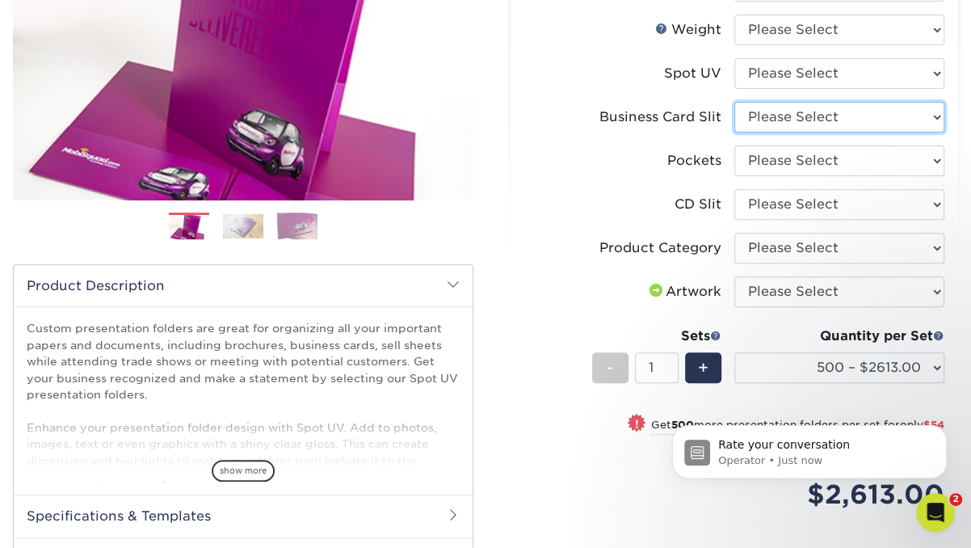
select select "9724ca60-ead4-43f8-a546-b15fcffaa25d"
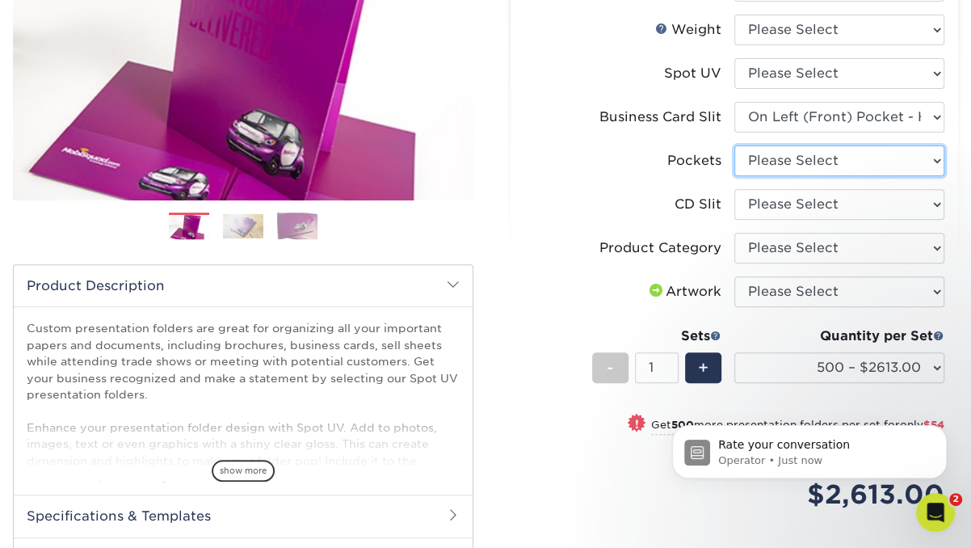
select select "e8427203-e3c7-4640-a4e8-bae00c228d98"
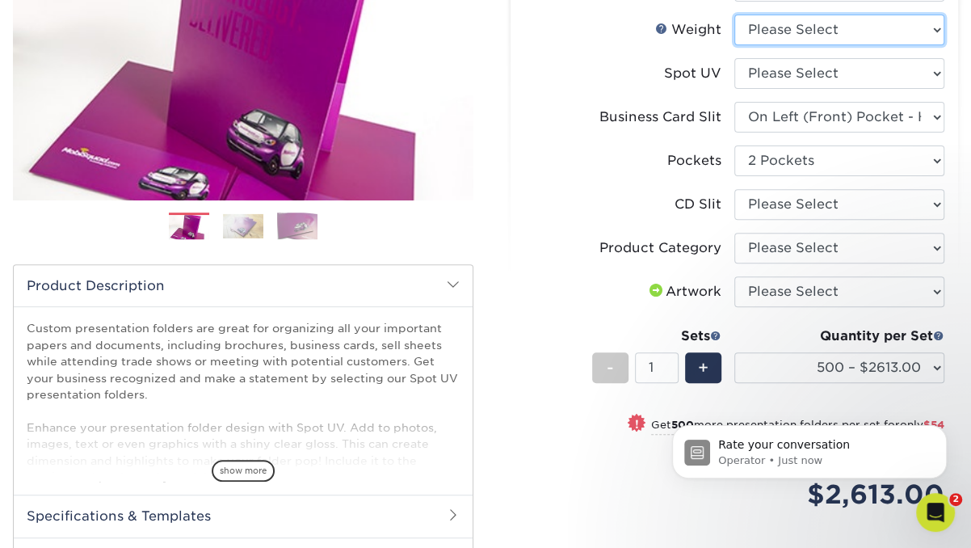
select select "16PT"
select select "-1"
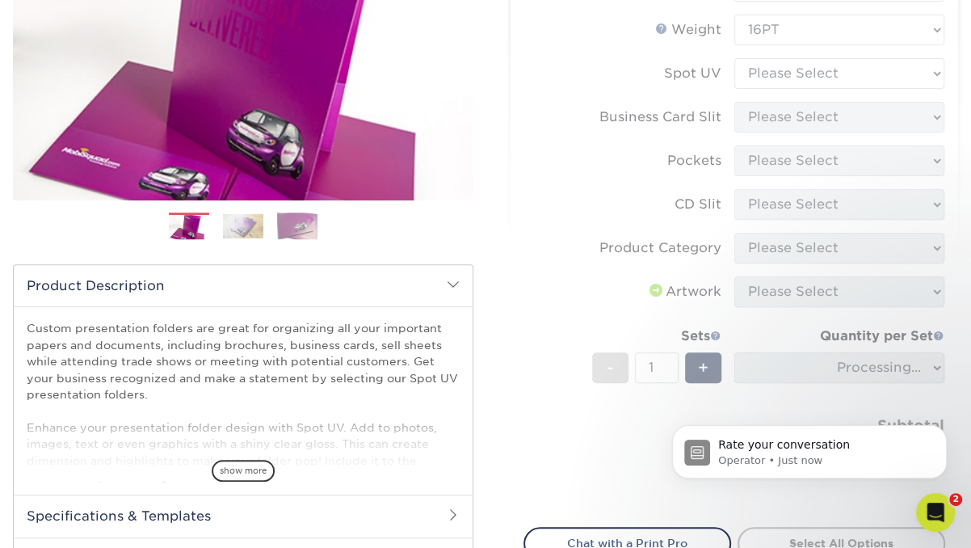
click at [748, 58] on form "Sizes Help Sizes Please Select 6" x 9" 9" x 12" Sides Weight Help" at bounding box center [734, 217] width 422 height 581
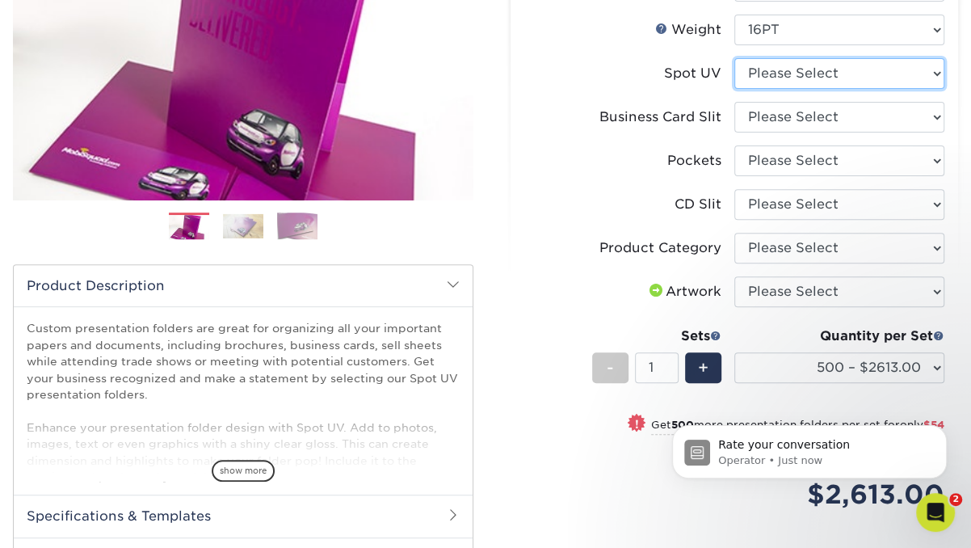
select select "1"
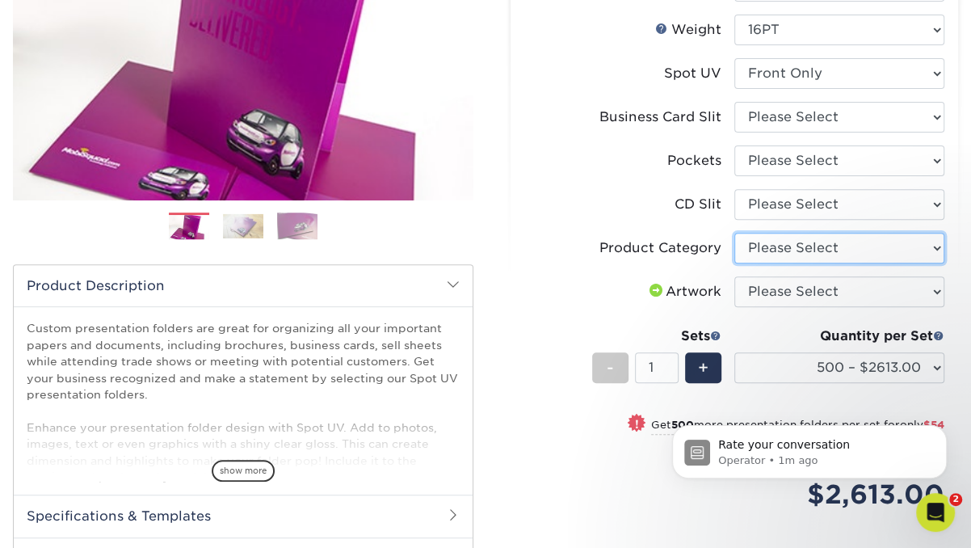
select select "57f7a581-ec4a-49d7-930d-eb044a1d12ac"
click at [275, 452] on div "show more" at bounding box center [243, 443] width 433 height 78
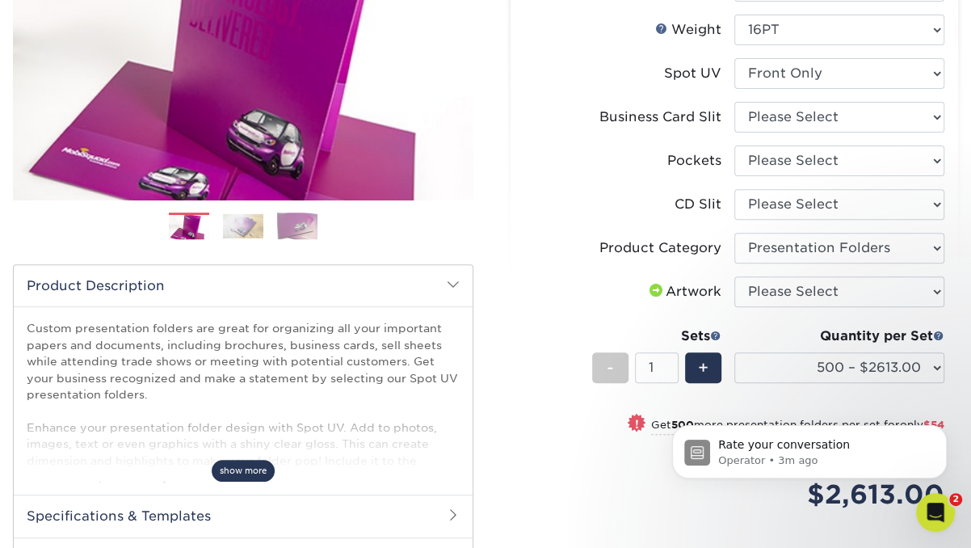
click at [242, 473] on span "show more" at bounding box center [243, 471] width 63 height 22
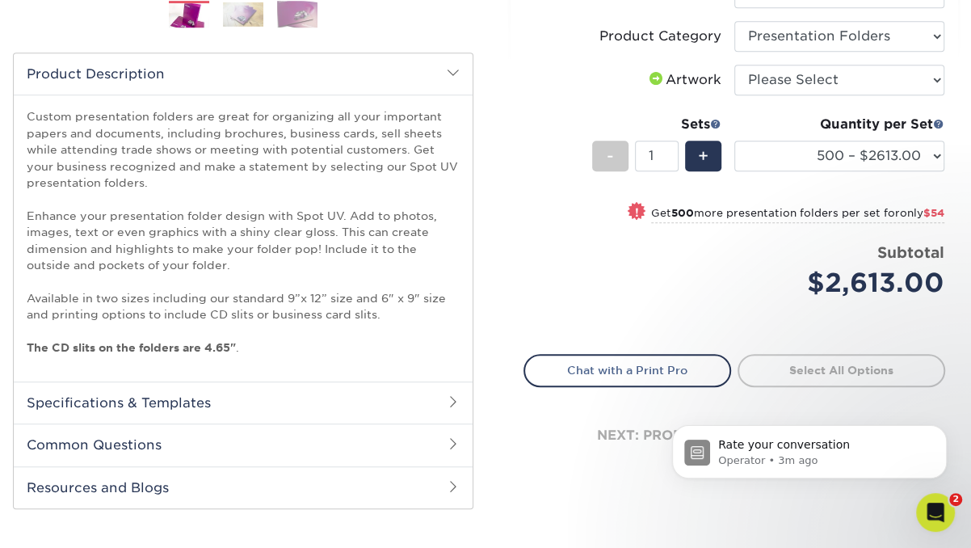
scroll to position [509, 0]
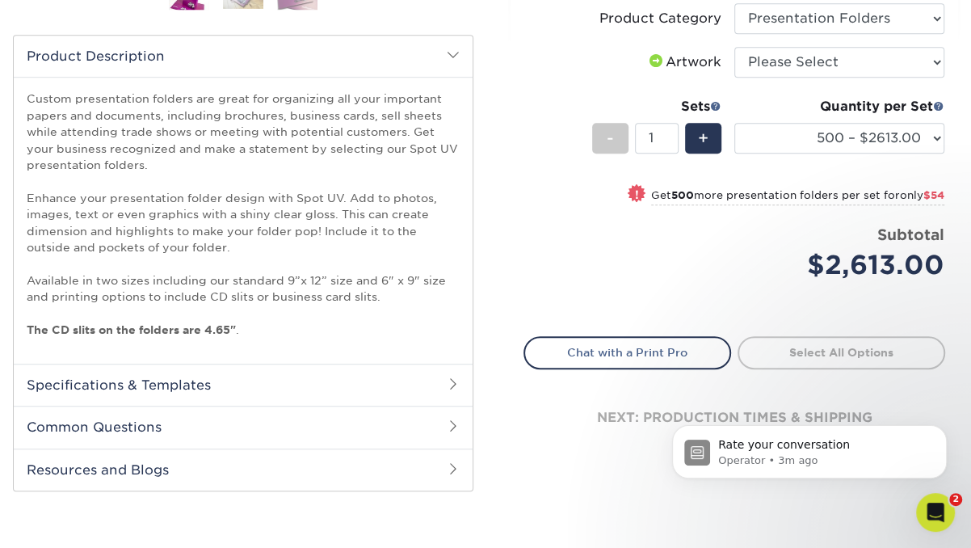
click at [209, 378] on h2 "Specifications & Templates" at bounding box center [243, 384] width 459 height 42
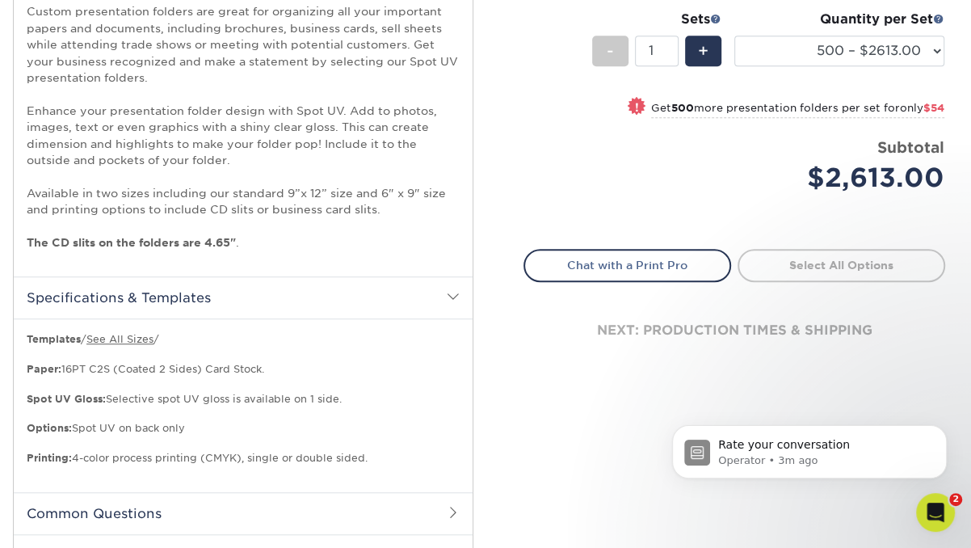
scroll to position [598, 0]
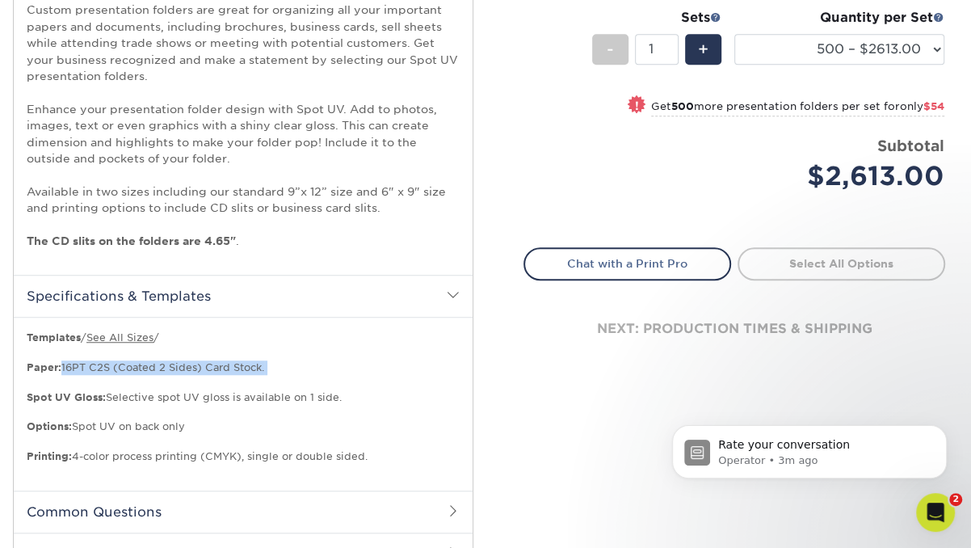
drag, startPoint x: 60, startPoint y: 360, endPoint x: 263, endPoint y: 370, distance: 203.8
click at [263, 370] on p "Templates / See All Sizes / Paper: 16PT C2S (Coated 2 Sides) Card Stock. Spot U…" at bounding box center [243, 396] width 433 height 133
copy p "16PT C2S (Coated 2 Sides) Card Stock."
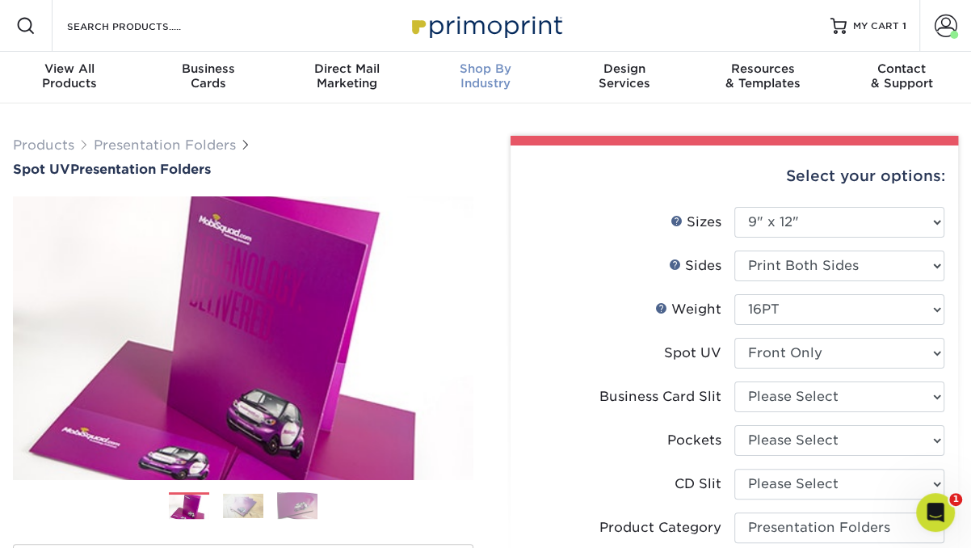
scroll to position [0, 0]
